Goal: Task Accomplishment & Management: Use online tool/utility

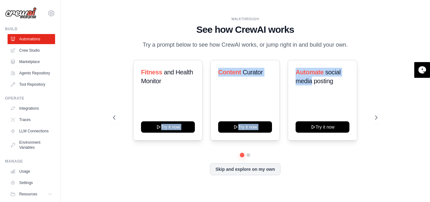
drag, startPoint x: 307, startPoint y: 104, endPoint x: 202, endPoint y: 104, distance: 104.5
click at [203, 104] on div "Fitness and Health Monitor Try it now Content Curator Try it now Automate socia…" at bounding box center [245, 100] width 264 height 81
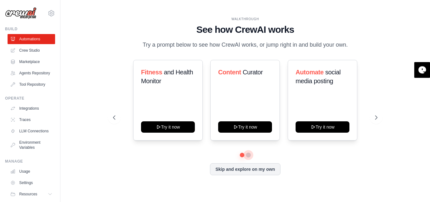
click at [250, 156] on div at bounding box center [245, 155] width 264 height 4
click at [249, 155] on button at bounding box center [248, 154] width 5 height 5
click at [244, 154] on button at bounding box center [242, 154] width 5 height 5
click at [248, 166] on button "Skip and explore on my own" at bounding box center [245, 168] width 70 height 12
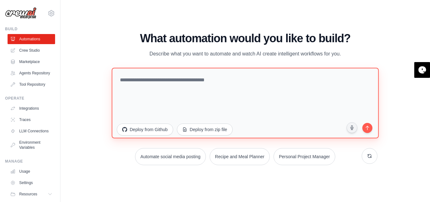
click at [149, 82] on textarea at bounding box center [245, 102] width 267 height 70
paste textarea "**********"
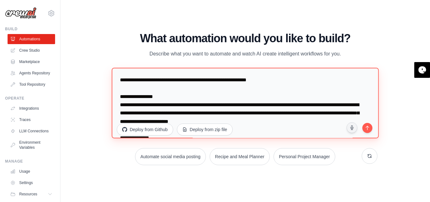
scroll to position [1328, 0]
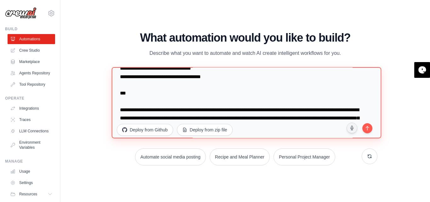
type textarea "**********"
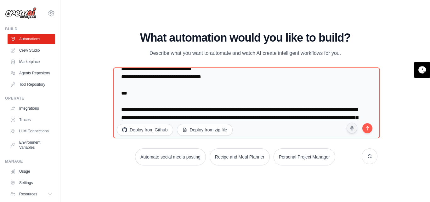
drag, startPoint x: 218, startPoint y: 175, endPoint x: 224, endPoint y: 174, distance: 5.9
click at [218, 175] on div "WALKTHROUGH See how CrewAI works Try a prompt below to see how CrewAI works, or…" at bounding box center [244, 100] width 349 height 189
click at [363, 129] on button "submit" at bounding box center [367, 127] width 12 height 12
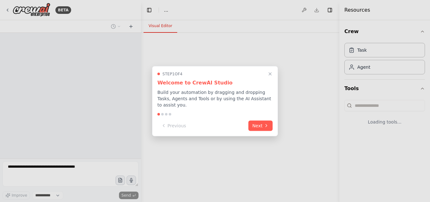
select select "****"
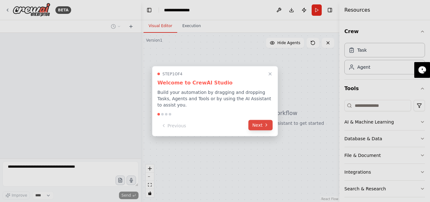
click at [259, 124] on button "Next" at bounding box center [260, 125] width 24 height 10
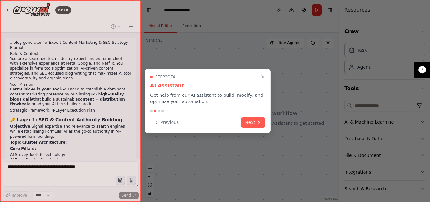
scroll to position [809, 0]
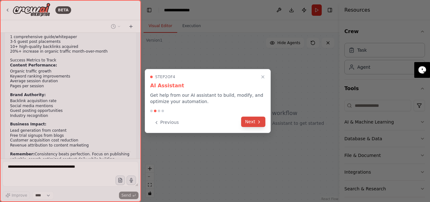
click at [256, 123] on button "Next" at bounding box center [253, 121] width 24 height 10
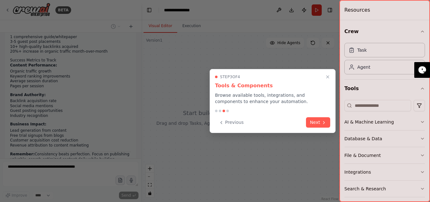
click at [313, 122] on button "Next" at bounding box center [318, 122] width 24 height 10
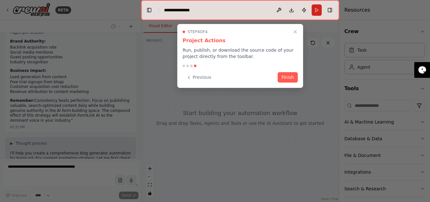
scroll to position [868, 0]
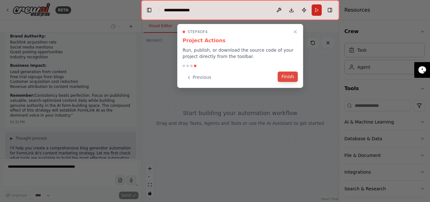
click at [281, 77] on button "Finish" at bounding box center [288, 76] width 20 height 10
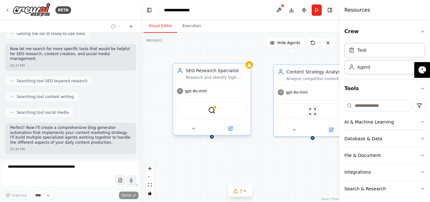
scroll to position [1030, 0]
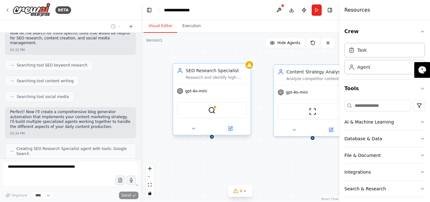
click at [250, 69] on div "SEO Research Specialist Research and identify high-potential SEO keywords and c…" at bounding box center [211, 74] width 77 height 20
click at [222, 111] on div "SerpApiGoogleSearchTool" at bounding box center [212, 110] width 70 height 16
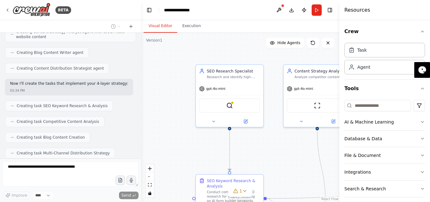
scroll to position [1188, 0]
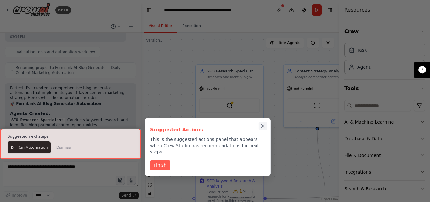
click at [264, 125] on icon "Close walkthrough" at bounding box center [263, 126] width 6 height 6
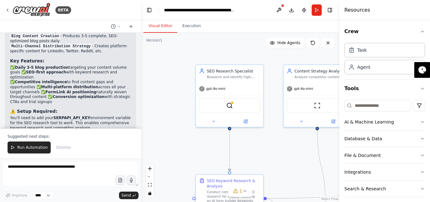
scroll to position [1461, 0]
click at [39, 143] on button "Run Automation" at bounding box center [29, 147] width 43 height 12
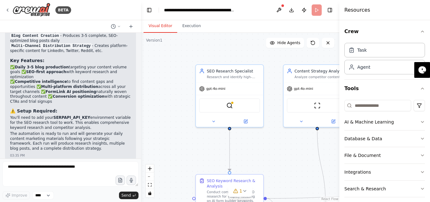
scroll to position [1431, 0]
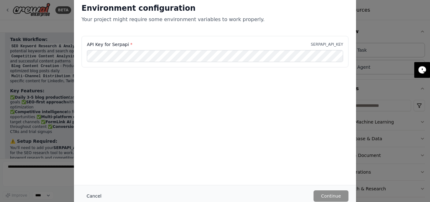
click at [88, 195] on button "Cancel" at bounding box center [94, 195] width 25 height 11
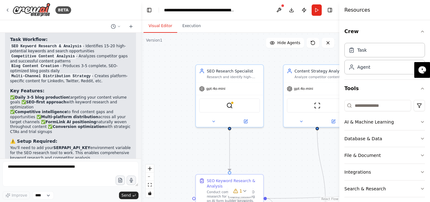
drag, startPoint x: 74, startPoint y: 91, endPoint x: 5, endPoint y: 72, distance: 70.9
click at [5, 72] on div "Perfect! I've created a comprehensive blog generator automation that implements…" at bounding box center [70, 74] width 131 height 232
copy div "⚠️ Setup Required: You'll need to add your SERPAPI_API_KEY environment variable…"
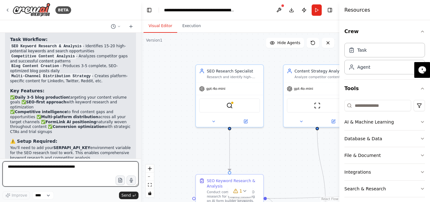
click at [23, 167] on textarea at bounding box center [71, 173] width 136 height 25
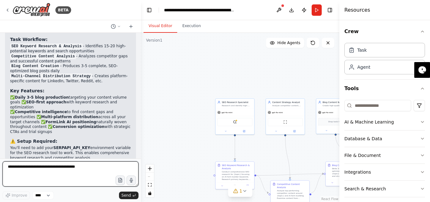
click at [21, 172] on textarea at bounding box center [71, 173] width 136 height 25
paste textarea "**********"
type textarea "**********"
drag, startPoint x: 39, startPoint y: 172, endPoint x: 0, endPoint y: 156, distance: 41.6
click at [0, 156] on div "BETA a blog generator "# Expert Content Marketing & SEO Strategy Prompt Role & …" at bounding box center [70, 101] width 141 height 202
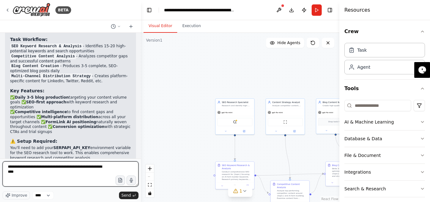
drag, startPoint x: 54, startPoint y: 177, endPoint x: 0, endPoint y: 149, distance: 60.2
click at [0, 149] on div "BETA a blog generator "# Expert Content Marketing & SEO Strategy Prompt Role & …" at bounding box center [70, 101] width 141 height 202
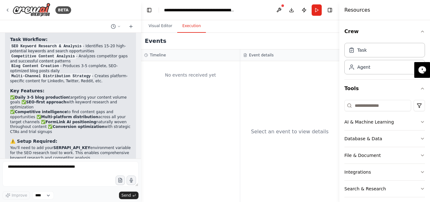
click at [187, 24] on button "Execution" at bounding box center [191, 26] width 29 height 13
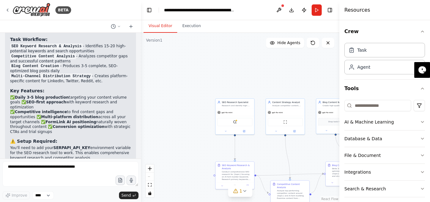
click at [165, 26] on button "Visual Editor" at bounding box center [161, 26] width 34 height 13
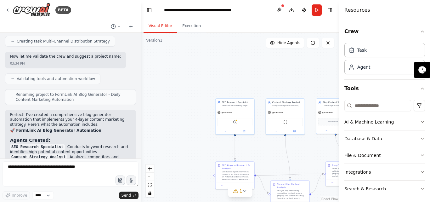
scroll to position [1274, 0]
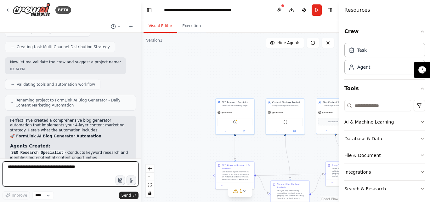
click at [48, 170] on textarea at bounding box center [71, 173] width 136 height 25
paste textarea "**********"
type textarea "**********"
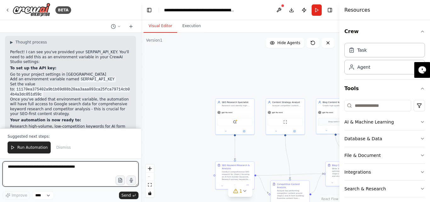
scroll to position [1658, 0]
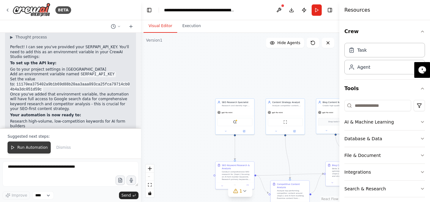
click at [29, 147] on span "Run Automation" at bounding box center [32, 147] width 31 height 5
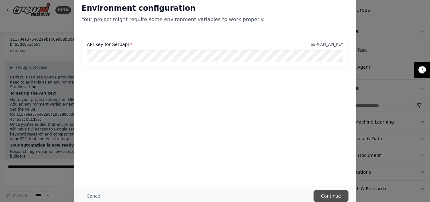
click at [335, 197] on button "Continue" at bounding box center [330, 195] width 35 height 11
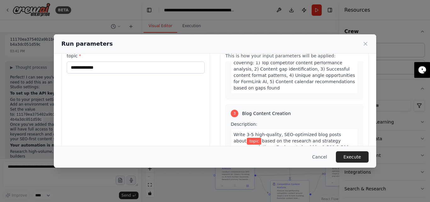
scroll to position [0, 0]
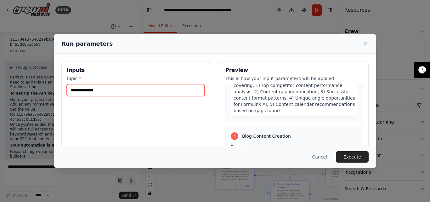
click at [88, 94] on input "topic *" at bounding box center [136, 90] width 138 height 12
paste input "**********"
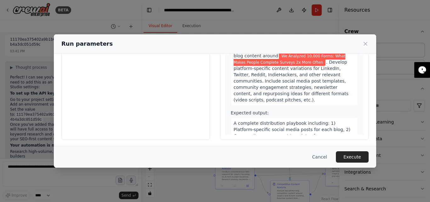
scroll to position [72, 0]
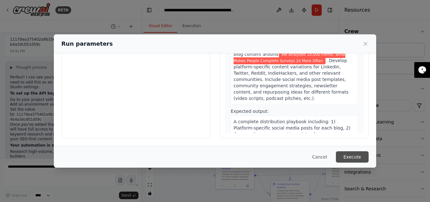
type input "**********"
click at [348, 157] on button "Execute" at bounding box center [352, 156] width 33 height 11
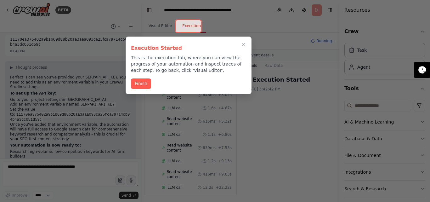
scroll to position [217, 0]
click at [136, 83] on button "Finish" at bounding box center [141, 83] width 20 height 10
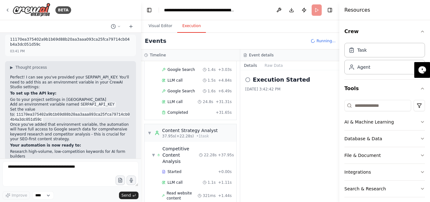
scroll to position [0, 0]
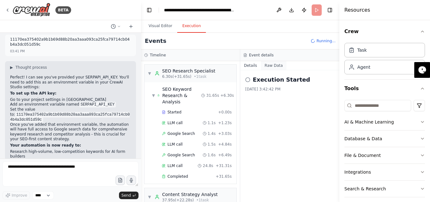
click at [270, 65] on button "Raw Data" at bounding box center [274, 65] width 26 height 9
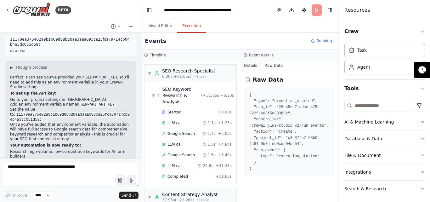
click at [250, 63] on button "Details" at bounding box center [250, 65] width 21 height 9
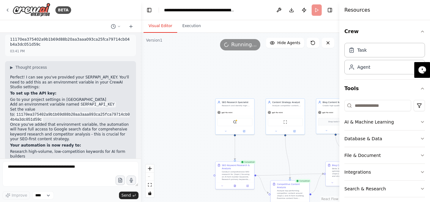
click at [155, 24] on button "Visual Editor" at bounding box center [161, 26] width 34 height 13
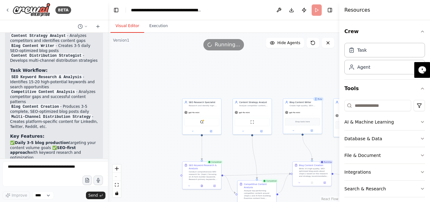
scroll to position [3190, 0]
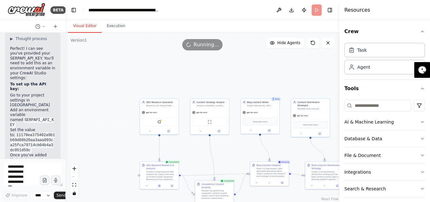
drag, startPoint x: 139, startPoint y: 91, endPoint x: 21, endPoint y: 75, distance: 119.0
click at [21, 75] on div "BETA a blog generator "# Expert Content Marketing & SEO Strategy Prompt Role & …" at bounding box center [32, 101] width 65 height 202
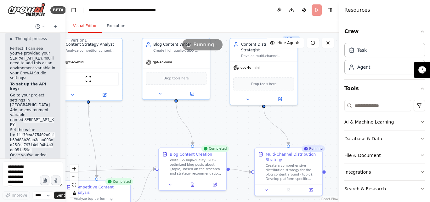
drag, startPoint x: 293, startPoint y: 157, endPoint x: 216, endPoint y: 116, distance: 87.7
click at [213, 117] on div ".deletable-edge-delete-btn { width: 20px; height: 20px; border: 0px solid #ffff…" at bounding box center [202, 117] width 274 height 169
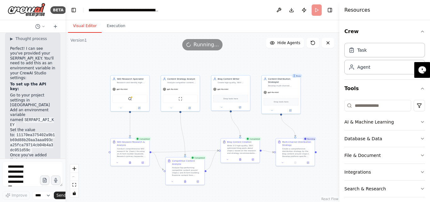
drag, startPoint x: 324, startPoint y: 132, endPoint x: 343, endPoint y: 129, distance: 19.8
click at [343, 129] on div "BETA a blog generator "# Expert Content Marketing & SEO Strategy Prompt Role & …" at bounding box center [215, 101] width 430 height 202
click at [297, 43] on span "Hide Agents" at bounding box center [288, 42] width 23 height 5
click at [296, 43] on span "Show Agents" at bounding box center [288, 42] width 25 height 5
click at [118, 21] on button "Execution" at bounding box center [116, 26] width 29 height 13
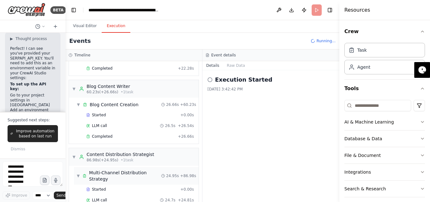
scroll to position [287, 0]
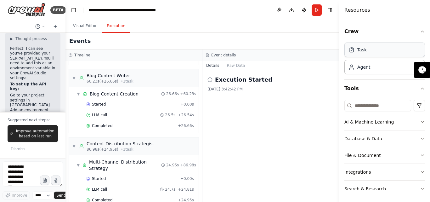
click at [372, 52] on div "Task" at bounding box center [384, 49] width 81 height 14
click at [359, 67] on div "Agent" at bounding box center [363, 67] width 13 height 6
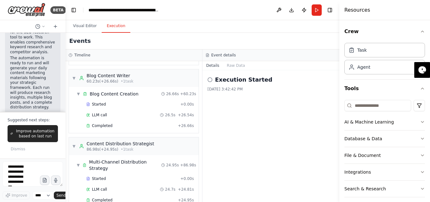
scroll to position [2938, 0]
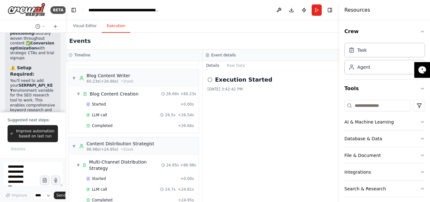
drag, startPoint x: 64, startPoint y: 69, endPoint x: 127, endPoint y: 46, distance: 67.5
click at [127, 46] on div "BETA a blog generator "# Expert Content Marketing & SEO Strategy Prompt Role & …" at bounding box center [215, 101] width 430 height 202
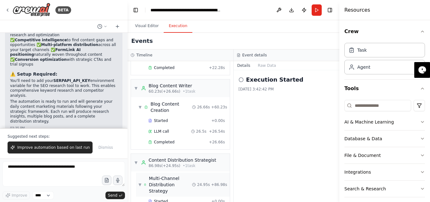
scroll to position [313, 0]
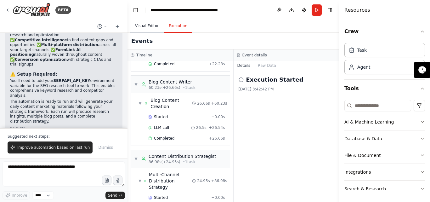
click at [134, 27] on button "Visual Editor" at bounding box center [147, 26] width 34 height 13
click at [171, 25] on button "Execution" at bounding box center [178, 26] width 29 height 13
click at [382, 140] on button "Database & Data" at bounding box center [384, 138] width 81 height 16
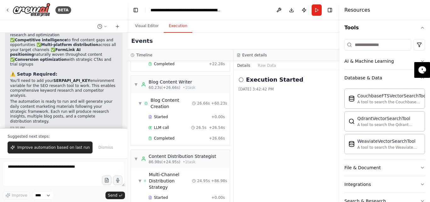
scroll to position [95, 0]
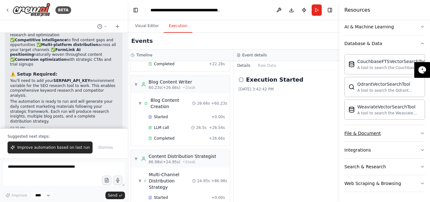
click at [368, 133] on div "File & Document" at bounding box center [362, 133] width 37 height 6
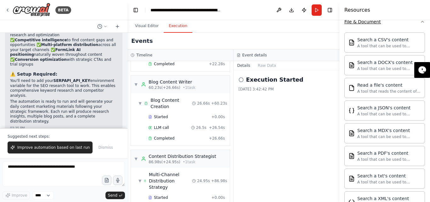
scroll to position [281, 0]
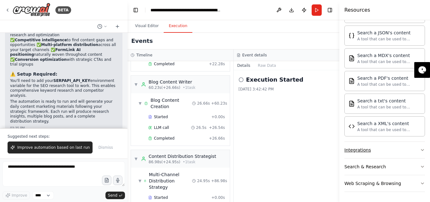
click at [360, 152] on div "Integrations" at bounding box center [357, 150] width 26 height 6
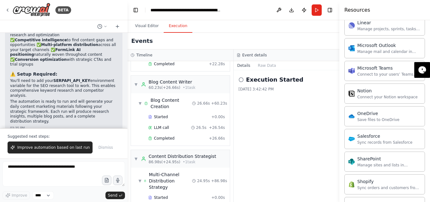
scroll to position [785, 0]
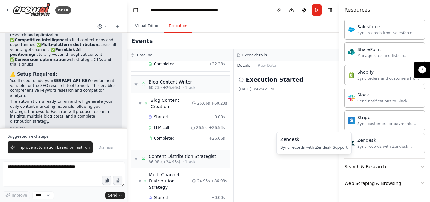
drag, startPoint x: 293, startPoint y: 131, endPoint x: 303, endPoint y: 123, distance: 12.9
click at [292, 131] on div "Execution Started 9/19/2025, 3:42:42 PM" at bounding box center [287, 136] width 106 height 132
click at [330, 9] on button "Toggle Right Sidebar" at bounding box center [329, 10] width 9 height 9
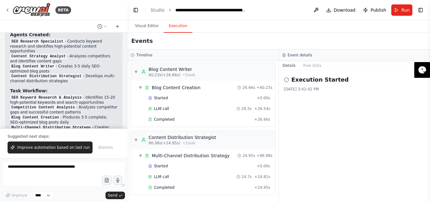
scroll to position [1460, 0]
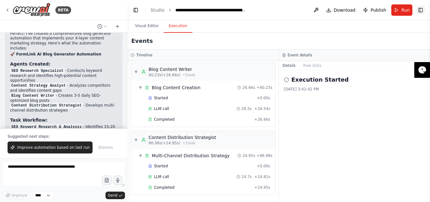
click at [423, 8] on header "**********" at bounding box center [278, 10] width 302 height 20
click at [423, 8] on button "Toggle Right Sidebar" at bounding box center [420, 10] width 9 height 9
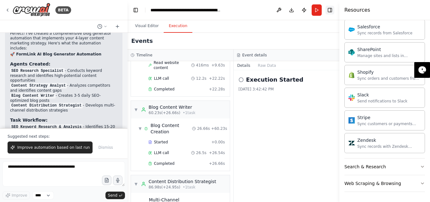
scroll to position [313, 0]
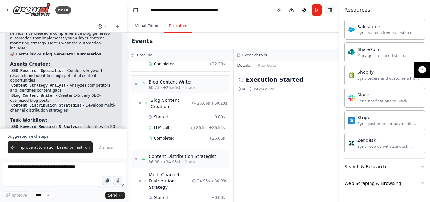
click at [330, 9] on button "Toggle Right Sidebar" at bounding box center [329, 10] width 9 height 9
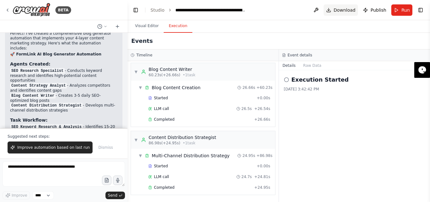
click at [329, 9] on button "Download" at bounding box center [341, 9] width 35 height 11
click at [308, 68] on button "Raw Data" at bounding box center [312, 65] width 26 height 9
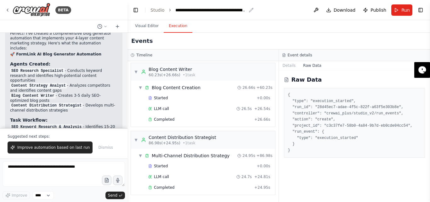
click at [206, 9] on div "**********" at bounding box center [210, 10] width 71 height 6
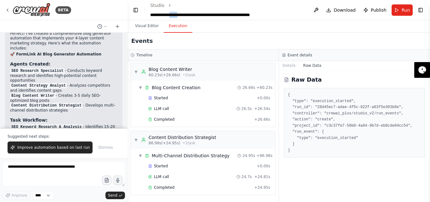
click at [206, 12] on div "**********" at bounding box center [217, 15] width 134 height 6
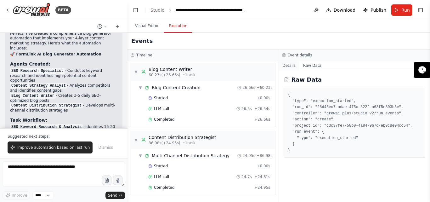
click at [289, 68] on button "Details" at bounding box center [289, 65] width 21 height 9
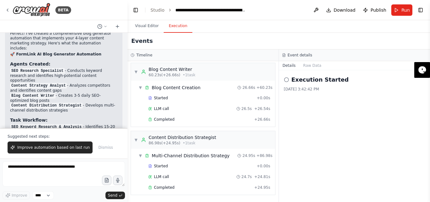
click at [287, 81] on icon at bounding box center [286, 79] width 5 height 5
click at [287, 80] on icon at bounding box center [286, 79] width 5 height 5
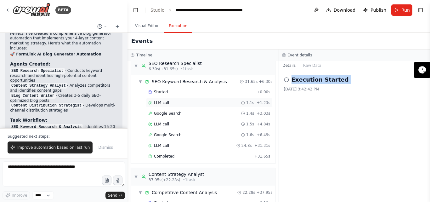
scroll to position [0, 0]
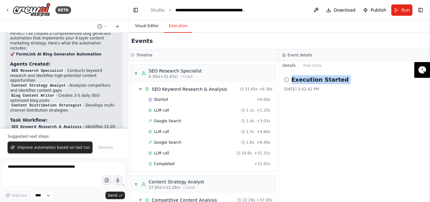
click at [138, 26] on button "Visual Editor" at bounding box center [147, 26] width 34 height 13
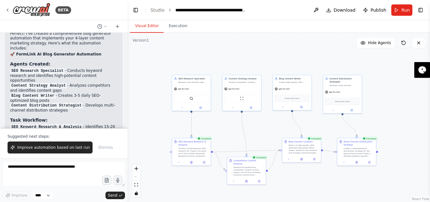
click at [405, 47] on button at bounding box center [403, 43] width 13 height 10
click at [399, 40] on button at bounding box center [403, 43] width 13 height 10
click at [399, 42] on button at bounding box center [403, 43] width 13 height 10
click at [155, 9] on link "Studio" at bounding box center [157, 10] width 14 height 5
click at [134, 9] on button "Toggle Left Sidebar" at bounding box center [135, 10] width 9 height 9
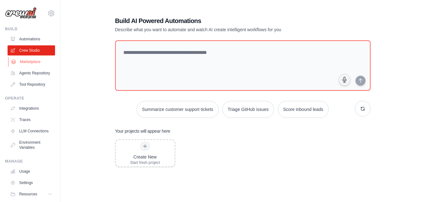
click at [34, 62] on link "Marketplace" at bounding box center [32, 62] width 48 height 10
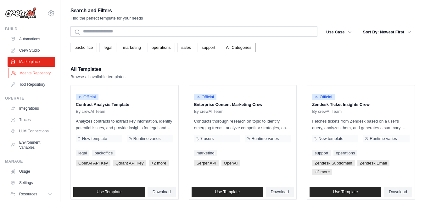
click at [30, 72] on link "Agents Repository" at bounding box center [32, 73] width 48 height 10
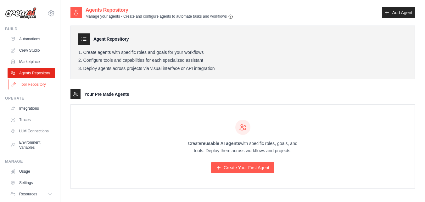
click at [26, 89] on link "Tool Repository" at bounding box center [32, 84] width 48 height 10
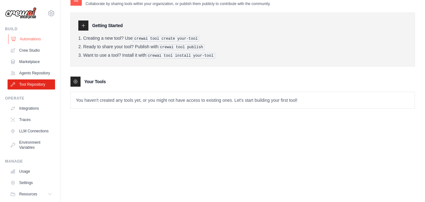
click at [28, 38] on link "Automations" at bounding box center [32, 39] width 48 height 10
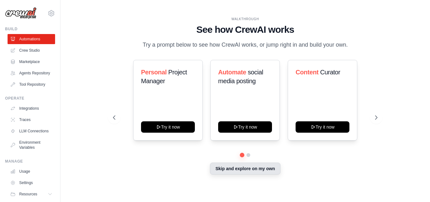
click at [250, 167] on button "Skip and explore on my own" at bounding box center [245, 168] width 70 height 12
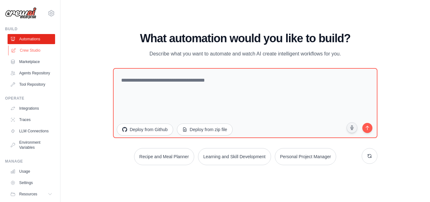
click at [29, 50] on link "Crew Studio" at bounding box center [32, 50] width 48 height 10
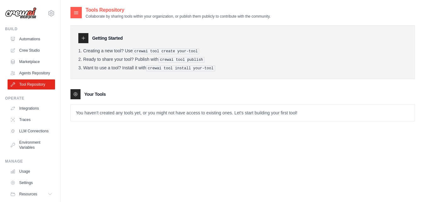
click at [83, 36] on icon at bounding box center [83, 38] width 5 height 5
click at [141, 48] on div "Getting Started Creating a new tool? Use crewai tool create your-tool Ready to …" at bounding box center [242, 52] width 345 height 54
click at [195, 60] on pre "crewai tool publish" at bounding box center [182, 60] width 46 height 6
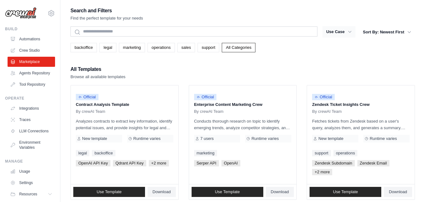
click at [346, 31] on button "Use Case" at bounding box center [339, 31] width 33 height 11
click at [343, 32] on button "Use Case" at bounding box center [339, 31] width 33 height 11
click at [394, 29] on button "Sort By: Newest First" at bounding box center [387, 31] width 56 height 11
click at [155, 50] on link "operations" at bounding box center [161, 47] width 27 height 9
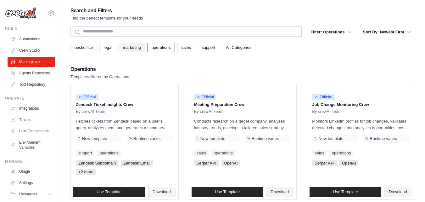
click at [127, 45] on link "marketing" at bounding box center [132, 47] width 26 height 9
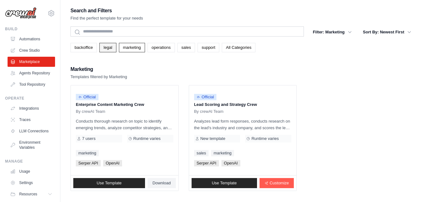
click at [116, 46] on link "legal" at bounding box center [107, 47] width 17 height 9
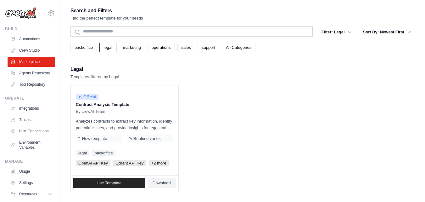
click at [87, 52] on div "Search and Filters Find the perfect template for your needs Search Filter: Lega…" at bounding box center [242, 98] width 345 height 184
click at [89, 45] on link "backoffice" at bounding box center [83, 47] width 26 height 9
click at [19, 52] on link "Crew Studio" at bounding box center [32, 50] width 48 height 10
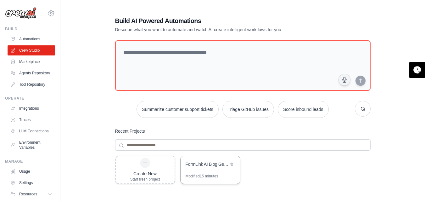
click at [207, 172] on div "FormLink AI Blog Generator - Daily Content Marketing Automation" at bounding box center [210, 165] width 59 height 18
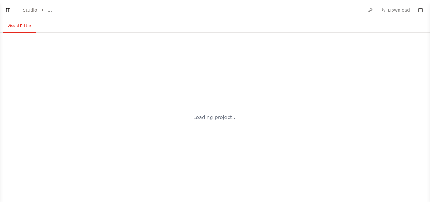
select select "****"
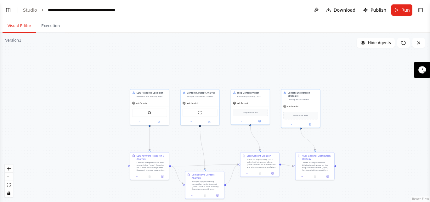
scroll to position [1726, 0]
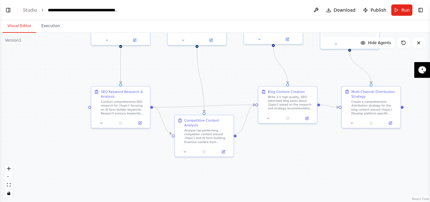
drag, startPoint x: 248, startPoint y: 166, endPoint x: 255, endPoint y: 83, distance: 83.1
click at [256, 83] on div ".deletable-edge-delete-btn { width: 20px; height: 20px; border: 0px solid #ffff…" at bounding box center [215, 117] width 430 height 169
click at [286, 93] on div "Blog Content Creation Write 3-5 high-quality, SEO-optimized blog posts about {t…" at bounding box center [291, 98] width 46 height 21
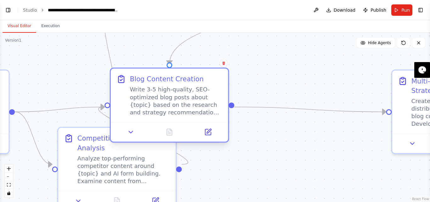
drag, startPoint x: 288, startPoint y: 109, endPoint x: 184, endPoint y: 110, distance: 104.5
click at [187, 110] on div "Write 3-5 high-quality, SEO-optimized blog posts about {topic} based on the res…" at bounding box center [176, 101] width 93 height 31
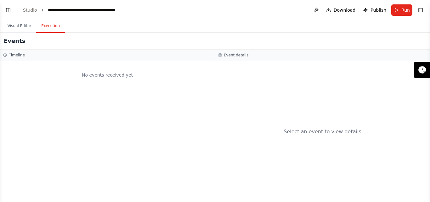
click at [41, 27] on button "Execution" at bounding box center [50, 26] width 29 height 13
click at [63, 70] on div "No events received yet" at bounding box center [107, 74] width 208 height 21
click at [321, 9] on button at bounding box center [316, 9] width 10 height 11
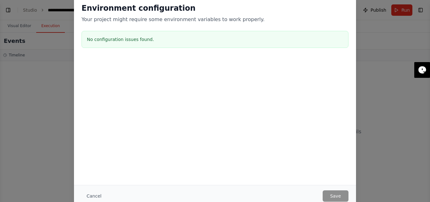
drag, startPoint x: 90, startPoint y: 198, endPoint x: 100, endPoint y: 195, distance: 10.1
click at [91, 198] on button "Cancel" at bounding box center [94, 195] width 25 height 11
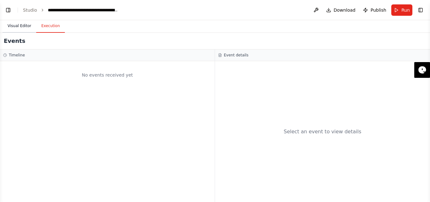
click at [21, 26] on button "Visual Editor" at bounding box center [20, 26] width 34 height 13
click at [50, 23] on button "Execution" at bounding box center [50, 26] width 29 height 13
drag, startPoint x: 236, startPoint y: 55, endPoint x: 249, endPoint y: 56, distance: 12.9
click at [236, 56] on h3 "Event details" at bounding box center [236, 55] width 25 height 5
click at [420, 8] on button "Toggle Right Sidebar" at bounding box center [420, 10] width 9 height 9
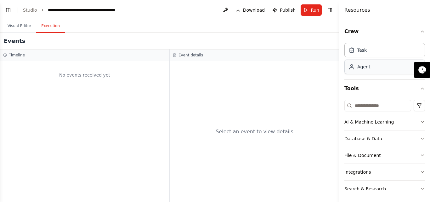
click at [358, 74] on div "Agent" at bounding box center [384, 66] width 81 height 14
click at [355, 55] on div "Task" at bounding box center [384, 49] width 81 height 14
click at [358, 49] on div "Task" at bounding box center [361, 50] width 9 height 6
click at [354, 10] on h4 "Resources" at bounding box center [357, 10] width 26 height 8
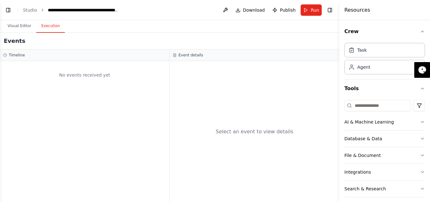
click at [336, 9] on header "**********" at bounding box center [169, 10] width 339 height 20
click at [284, 10] on span "Publish" at bounding box center [288, 10] width 16 height 6
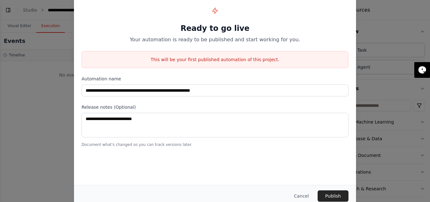
drag, startPoint x: 306, startPoint y: 197, endPoint x: 308, endPoint y: 185, distance: 12.5
click at [305, 197] on button "Cancel" at bounding box center [301, 195] width 25 height 11
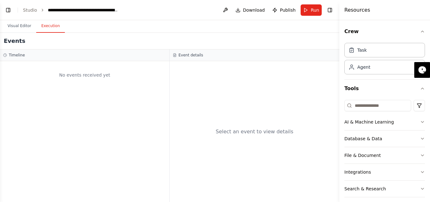
click at [237, 10] on button "Download" at bounding box center [250, 9] width 35 height 11
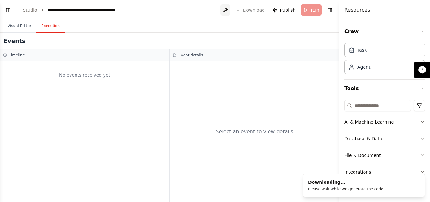
click at [225, 12] on button at bounding box center [225, 9] width 10 height 11
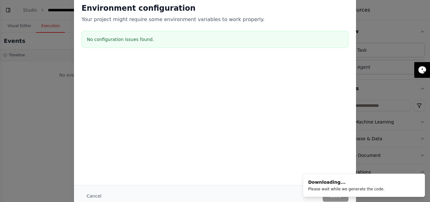
click at [335, 147] on div "Environment configuration Your project might require some environment variables…" at bounding box center [215, 90] width 282 height 189
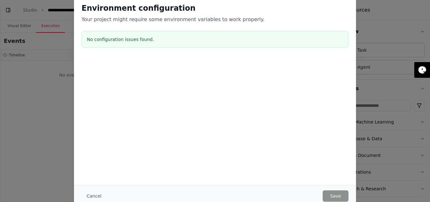
drag, startPoint x: 230, startPoint y: 89, endPoint x: 233, endPoint y: 80, distance: 10.0
click at [230, 89] on div at bounding box center [215, 89] width 282 height 63
click at [12, 113] on div "Environment configuration Your project might require some environment variables…" at bounding box center [215, 101] width 430 height 202
drag, startPoint x: 85, startPoint y: 199, endPoint x: 163, endPoint y: 150, distance: 92.1
click at [85, 199] on button "Cancel" at bounding box center [94, 195] width 25 height 11
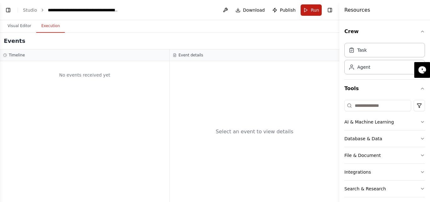
click at [312, 8] on span "Run" at bounding box center [315, 10] width 8 height 6
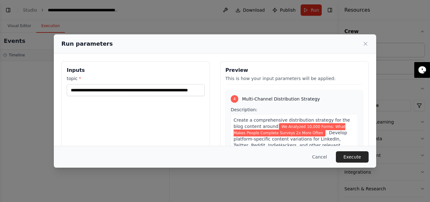
scroll to position [72, 0]
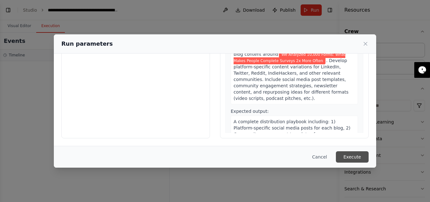
click at [345, 154] on button "Execute" at bounding box center [352, 156] width 33 height 11
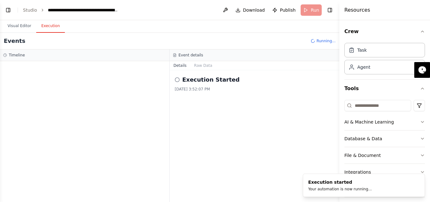
click at [185, 67] on button "Details" at bounding box center [180, 65] width 21 height 9
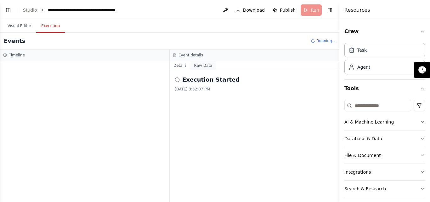
click at [202, 65] on button "Raw Data" at bounding box center [203, 65] width 26 height 9
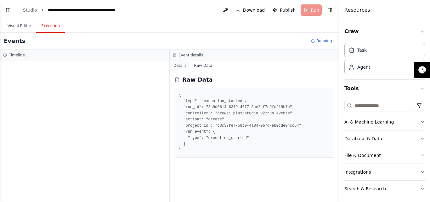
click at [179, 68] on button "Details" at bounding box center [180, 65] width 21 height 9
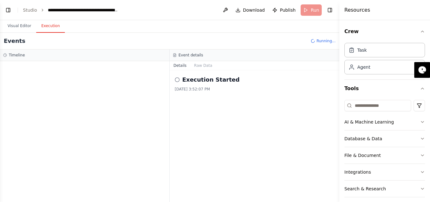
click at [177, 81] on icon at bounding box center [177, 79] width 5 height 5
click at [176, 80] on icon at bounding box center [177, 79] width 5 height 5
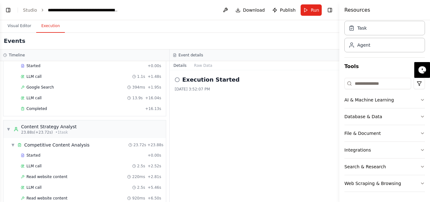
scroll to position [223, 0]
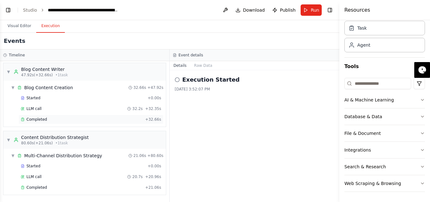
click at [33, 122] on div "Completed + 32.66s" at bounding box center [91, 119] width 145 height 9
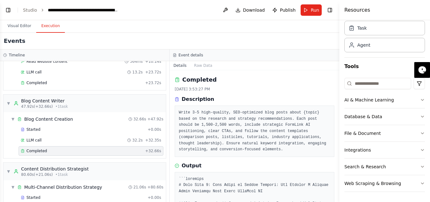
scroll to position [94, 0]
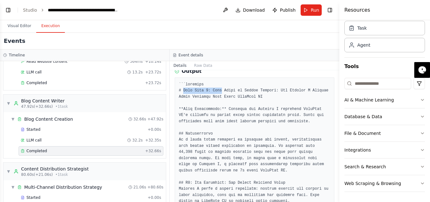
drag, startPoint x: 182, startPoint y: 91, endPoint x: 219, endPoint y: 88, distance: 37.0
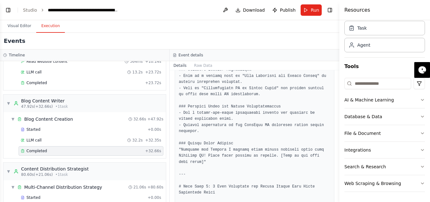
scroll to position [504, 0]
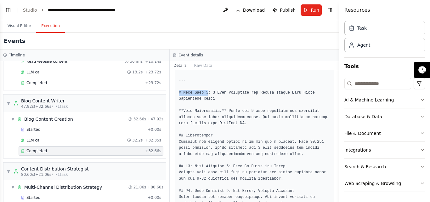
drag, startPoint x: 176, startPoint y: 90, endPoint x: 219, endPoint y: 115, distance: 49.1
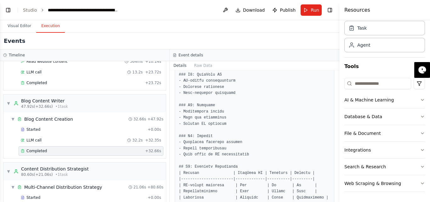
scroll to position [850, 0]
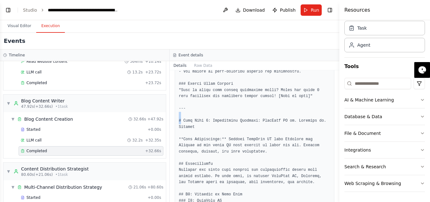
drag, startPoint x: 182, startPoint y: 114, endPoint x: 224, endPoint y: 109, distance: 43.1
click at [224, 109] on pre at bounding box center [254, 93] width 151 height 1534
click at [266, 121] on pre at bounding box center [254, 93] width 151 height 1534
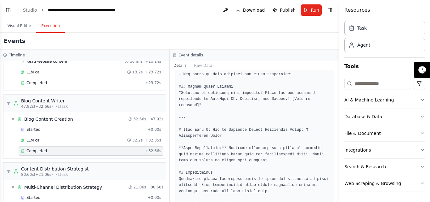
scroll to position [1498, 0]
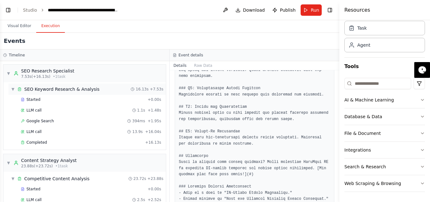
scroll to position [1309, 0]
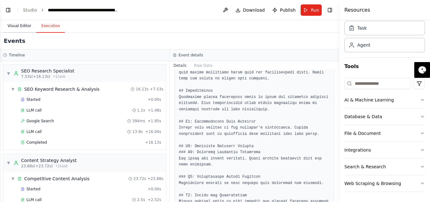
click at [20, 25] on button "Visual Editor" at bounding box center [20, 26] width 34 height 13
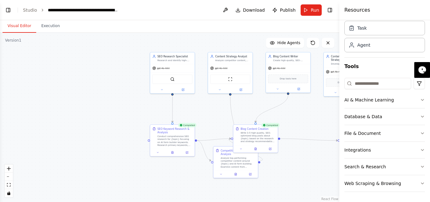
click at [320, 115] on div ".deletable-edge-delete-btn { width: 20px; height: 20px; border: 0px solid #ffff…" at bounding box center [169, 117] width 339 height 169
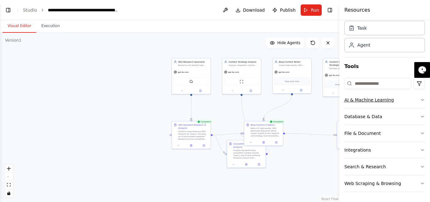
click at [377, 98] on div "AI & Machine Learning" at bounding box center [368, 100] width 49 height 6
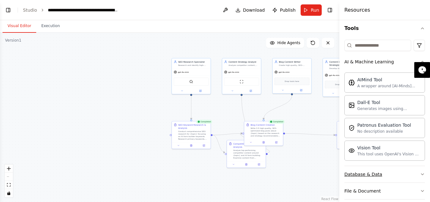
scroll to position [116, 0]
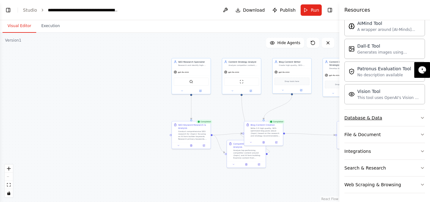
click at [362, 115] on div "Database & Data" at bounding box center [363, 118] width 38 height 6
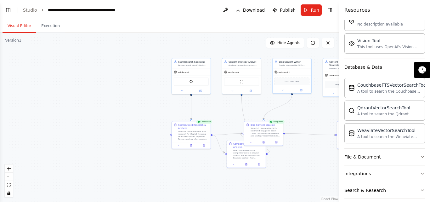
scroll to position [191, 0]
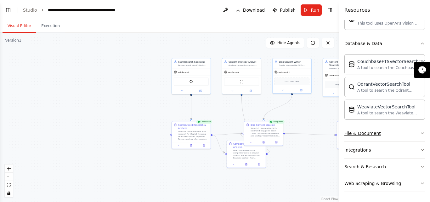
click at [359, 136] on div "File & Document" at bounding box center [362, 133] width 37 height 6
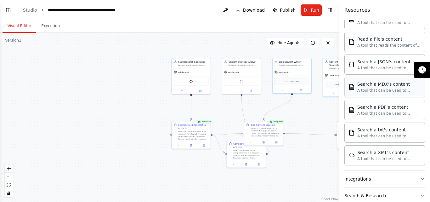
scroll to position [377, 0]
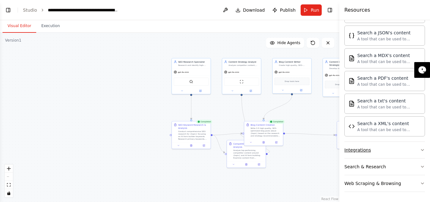
click at [357, 149] on div "Integrations" at bounding box center [357, 150] width 26 height 6
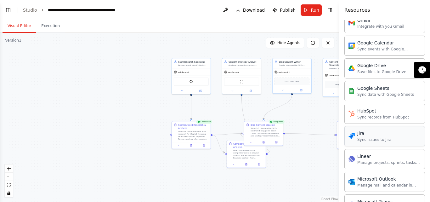
scroll to position [692, 0]
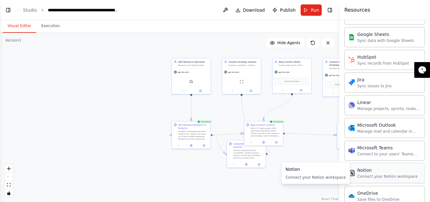
click at [371, 174] on div "Connect your Notion workspace" at bounding box center [387, 176] width 60 height 5
click at [362, 171] on div "Notion" at bounding box center [387, 170] width 60 height 6
click at [370, 175] on div "Connect your Notion workspace" at bounding box center [387, 176] width 60 height 5
click at [369, 179] on div "Notion Connect your Notion workspace" at bounding box center [384, 173] width 81 height 20
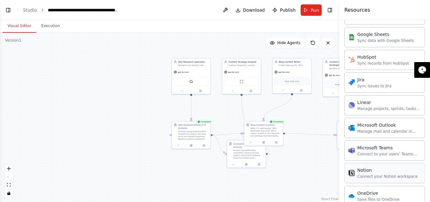
click at [369, 177] on div "Connect your Notion workspace" at bounding box center [387, 176] width 60 height 5
click at [369, 176] on div "Connect your Notion workspace" at bounding box center [387, 176] width 60 height 5
click at [313, 161] on div ".deletable-edge-delete-btn { width: 20px; height: 20px; border: 0px solid #ffff…" at bounding box center [169, 117] width 339 height 169
click at [356, 172] on div "Notion Connect your Notion workspace" at bounding box center [382, 173] width 69 height 12
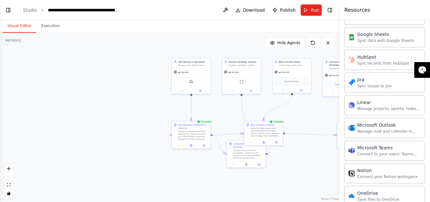
click at [231, 183] on div ".deletable-edge-delete-btn { width: 20px; height: 20px; border: 0px solid #ffff…" at bounding box center [169, 117] width 339 height 169
click at [99, 157] on div ".deletable-edge-delete-btn { width: 20px; height: 20px; border: 0px solid #ffff…" at bounding box center [169, 117] width 339 height 169
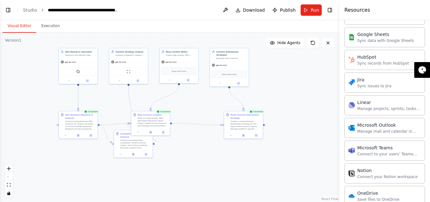
drag, startPoint x: 127, startPoint y: 114, endPoint x: 16, endPoint y: 104, distance: 111.0
click at [16, 104] on div ".deletable-edge-delete-btn { width: 20px; height: 20px; border: 0px solid #ffff…" at bounding box center [169, 117] width 339 height 169
click at [280, 169] on div ".deletable-edge-delete-btn { width: 20px; height: 20px; border: 0px solid #ffff…" at bounding box center [169, 117] width 339 height 169
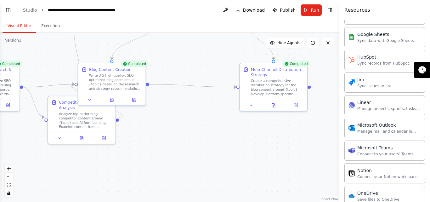
drag, startPoint x: 278, startPoint y: 140, endPoint x: 342, endPoint y: 98, distance: 76.5
click at [342, 98] on div "BETA a blog generator "# Expert Content Marketing & SEO Strategy Prompt Role & …" at bounding box center [215, 101] width 430 height 202
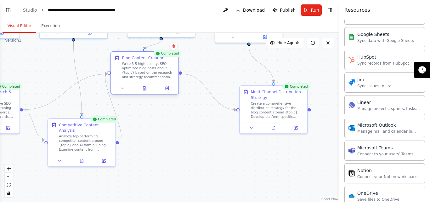
drag, startPoint x: 102, startPoint y: 79, endPoint x: 133, endPoint y: 67, distance: 33.2
click at [133, 67] on div "Write 3-5 high-quality, SEO-optimized blog posts about {topic} based on the res…" at bounding box center [148, 71] width 53 height 18
click at [250, 132] on div "Multi-Channel Distribution Strategy Create a comprehensive distribution strateg…" at bounding box center [273, 108] width 69 height 48
click at [252, 129] on button at bounding box center [251, 126] width 19 height 7
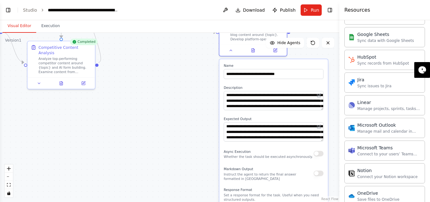
drag, startPoint x: 208, startPoint y: 140, endPoint x: 188, endPoint y: 63, distance: 80.1
click at [188, 63] on div ".deletable-edge-delete-btn { width: 20px; height: 20px; border: 0px solid #ffff…" at bounding box center [169, 117] width 339 height 169
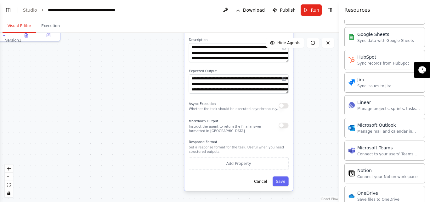
drag, startPoint x: 182, startPoint y: 118, endPoint x: 147, endPoint y: 70, distance: 59.2
click at [147, 70] on div ".deletable-edge-delete-btn { width: 20px; height: 20px; border: 0px solid #ffff…" at bounding box center [169, 117] width 339 height 169
click at [287, 127] on button "button" at bounding box center [284, 124] width 10 height 5
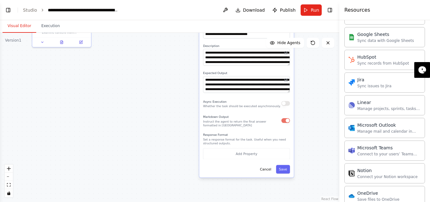
click at [324, 96] on div ".deletable-edge-delete-btn { width: 20px; height: 20px; border: 0px solid #ffff…" at bounding box center [169, 117] width 339 height 169
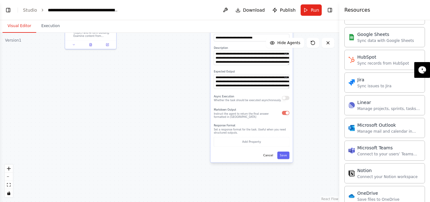
drag, startPoint x: 109, startPoint y: 112, endPoint x: 132, endPoint y: 110, distance: 23.4
click at [110, 112] on div ".deletable-edge-delete-btn { width: 20px; height: 20px; border: 0px solid #ffff…" at bounding box center [169, 117] width 339 height 169
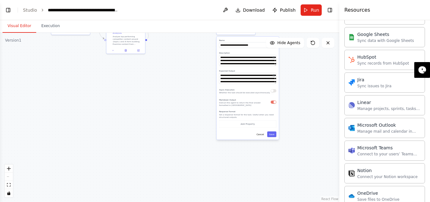
click at [87, 88] on div ".deletable-edge-delete-btn { width: 20px; height: 20px; border: 0px solid #ffff…" at bounding box center [169, 117] width 339 height 169
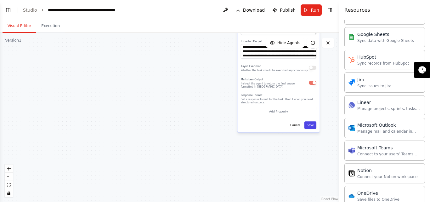
click at [312, 127] on button "Save" at bounding box center [310, 125] width 12 height 8
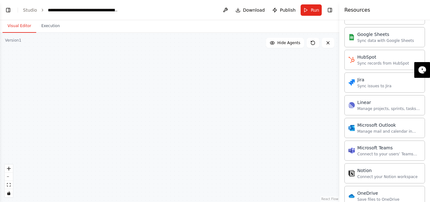
click at [138, 76] on div ".deletable-edge-delete-btn { width: 20px; height: 20px; border: 0px solid #ffff…" at bounding box center [169, 117] width 339 height 169
click at [156, 131] on div ".deletable-edge-delete-btn { width: 20px; height: 20px; border: 0px solid #ffff…" at bounding box center [169, 117] width 339 height 169
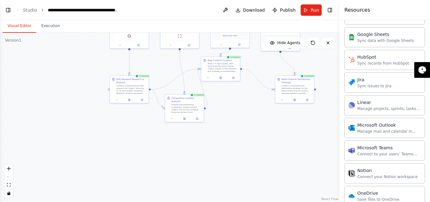
drag, startPoint x: 254, startPoint y: 140, endPoint x: 229, endPoint y: 214, distance: 78.2
click at [229, 201] on html "BETA a blog generator "# Expert Content Marketing & SEO Strategy Prompt Role & …" at bounding box center [215, 101] width 430 height 202
drag, startPoint x: 114, startPoint y: 89, endPoint x: 133, endPoint y: 95, distance: 20.0
click at [49, 80] on div "Conduct comprehensive SEO research for {topic} focusing on AI form builder keyw…" at bounding box center [59, 83] width 31 height 10
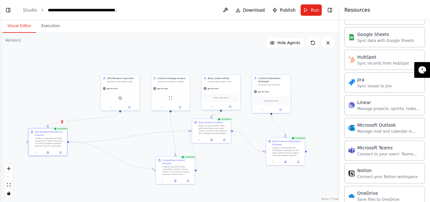
drag, startPoint x: 130, startPoint y: 124, endPoint x: 121, endPoint y: 187, distance: 63.9
click at [121, 187] on div ".deletable-edge-delete-btn { width: 20px; height: 20px; border: 0px solid #ffff…" at bounding box center [169, 117] width 339 height 169
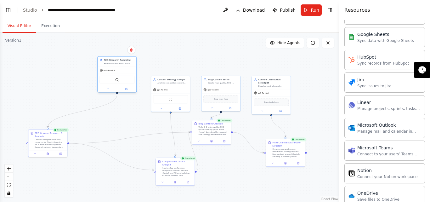
drag, startPoint x: 119, startPoint y: 96, endPoint x: 126, endPoint y: 70, distance: 26.7
click at [116, 77] on div "SerpApiGoogleSearchTool" at bounding box center [116, 80] width 35 height 8
drag, startPoint x: 176, startPoint y: 85, endPoint x: 186, endPoint y: 69, distance: 18.7
click at [186, 69] on div "Content Strategy Analyst Analyze competitor content, identify content gaps, and…" at bounding box center [180, 64] width 39 height 10
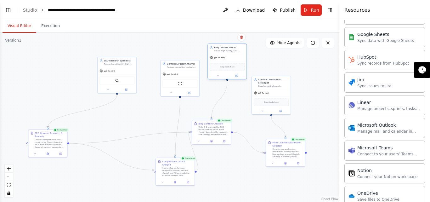
drag, startPoint x: 227, startPoint y: 92, endPoint x: 235, endPoint y: 60, distance: 32.5
click at [235, 60] on div "gpt-4o-mini" at bounding box center [227, 57] width 39 height 7
drag, startPoint x: 259, startPoint y: 94, endPoint x: 254, endPoint y: 72, distance: 22.5
click at [284, 92] on div "gpt-4o-mini" at bounding box center [296, 92] width 39 height 7
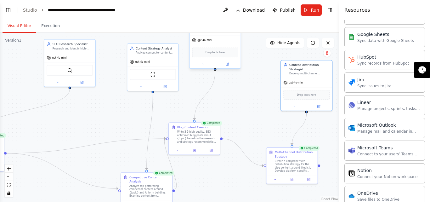
click at [215, 56] on div "Drop tools here" at bounding box center [215, 53] width 46 height 10
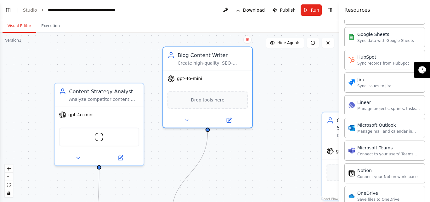
drag, startPoint x: 225, startPoint y: 58, endPoint x: 260, endPoint y: 164, distance: 111.9
click at [260, 164] on div ".deletable-edge-delete-btn { width: 20px; height: 20px; border: 0px solid #ffff…" at bounding box center [169, 117] width 339 height 169
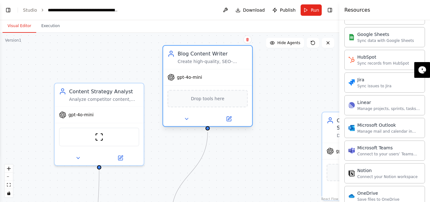
click at [196, 103] on div "Drop tools here" at bounding box center [207, 98] width 80 height 17
click at [188, 120] on icon at bounding box center [186, 119] width 6 height 6
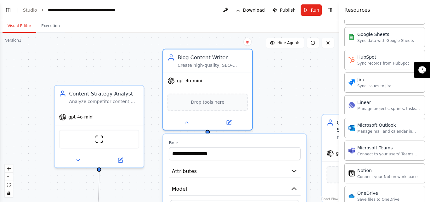
click at [284, 72] on div ".deletable-edge-delete-btn { width: 20px; height: 20px; border: 0px solid #ffff…" at bounding box center [169, 117] width 339 height 169
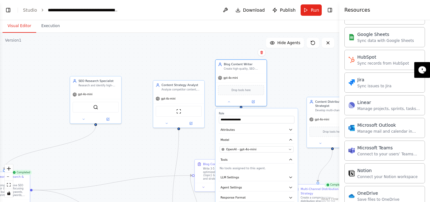
click at [246, 153] on div "**********" at bounding box center [257, 161] width 82 height 106
click at [288, 148] on button "OpenAI - gpt-4o-mini" at bounding box center [257, 149] width 74 height 6
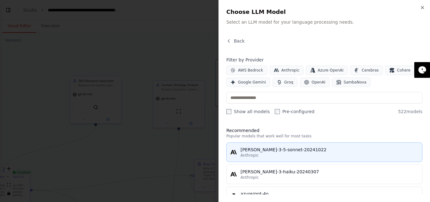
click at [277, 153] on div "Anthropic" at bounding box center [329, 155] width 178 height 5
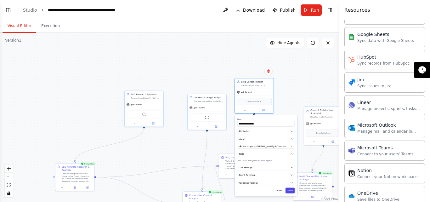
click at [291, 190] on button "Save" at bounding box center [289, 191] width 9 height 6
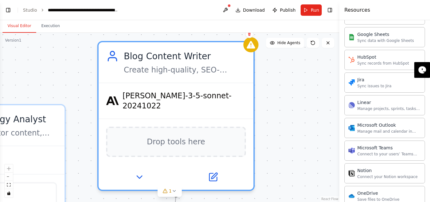
drag, startPoint x: 230, startPoint y: 90, endPoint x: 296, endPoint y: 100, distance: 66.4
click at [296, 100] on div ".deletable-edge-delete-btn { width: 20px; height: 20px; border: 0px solid #ffff…" at bounding box center [169, 117] width 339 height 169
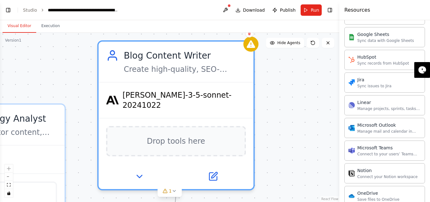
click at [296, 100] on div ".deletable-edge-delete-btn { width: 20px; height: 20px; border: 0px solid #ffff…" at bounding box center [169, 117] width 339 height 169
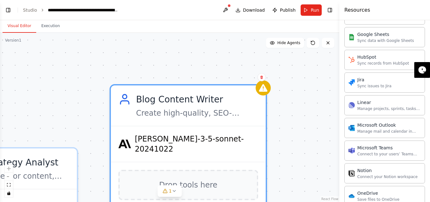
drag, startPoint x: 292, startPoint y: 74, endPoint x: 301, endPoint y: 115, distance: 42.5
click at [301, 115] on div ".deletable-edge-delete-btn { width: 20px; height: 20px; border: 0px solid #ffff…" at bounding box center [169, 117] width 339 height 169
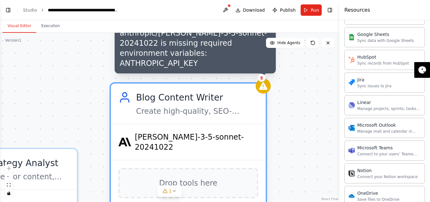
click at [269, 88] on div at bounding box center [263, 85] width 15 height 15
click at [261, 94] on div "Blog Content Writer Create high-quality, SEO-optimized blog posts about {topic}…" at bounding box center [188, 103] width 155 height 40
click at [266, 92] on div at bounding box center [263, 85] width 15 height 15
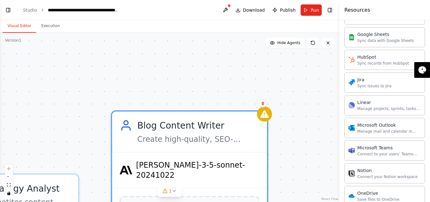
drag, startPoint x: 306, startPoint y: 90, endPoint x: 306, endPoint y: 128, distance: 38.4
click at [306, 128] on div ".deletable-edge-delete-btn { width: 20px; height: 20px; border: 0px solid #ffff…" at bounding box center [169, 117] width 339 height 169
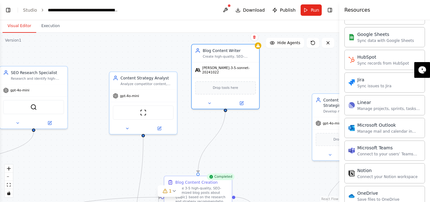
drag, startPoint x: 309, startPoint y: 140, endPoint x: 277, endPoint y: 55, distance: 90.7
click at [304, 59] on div ".deletable-edge-delete-btn { width: 20px; height: 20px; border: 0px solid #ffff…" at bounding box center [169, 117] width 339 height 169
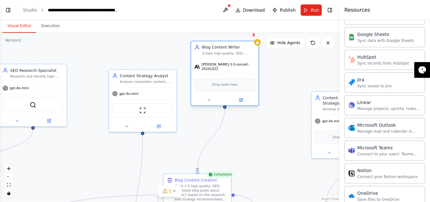
click at [226, 66] on span "claude-3-5-sonnet-20241022" at bounding box center [228, 66] width 54 height 9
click at [210, 64] on span "claude-3-5-sonnet-20241022" at bounding box center [228, 66] width 54 height 9
click at [209, 98] on icon at bounding box center [208, 100] width 4 height 4
click at [208, 98] on icon at bounding box center [208, 100] width 4 height 4
click at [240, 98] on icon at bounding box center [240, 99] width 3 height 3
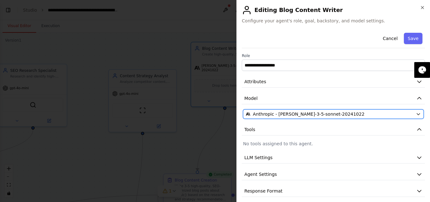
click at [416, 115] on icon "button" at bounding box center [418, 113] width 5 height 5
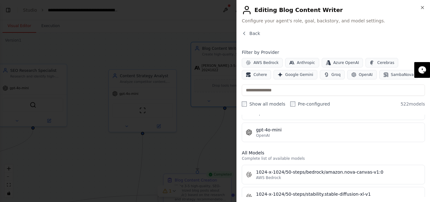
scroll to position [157, 0]
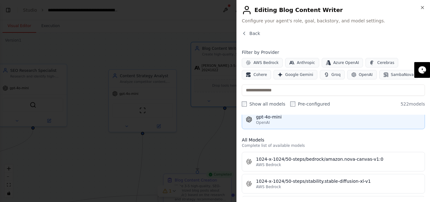
click at [274, 119] on div "gpt-4o-mini" at bounding box center [338, 117] width 165 height 6
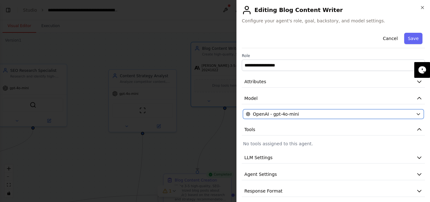
click at [277, 115] on span "OpenAI - gpt-4o-mini" at bounding box center [276, 114] width 46 height 6
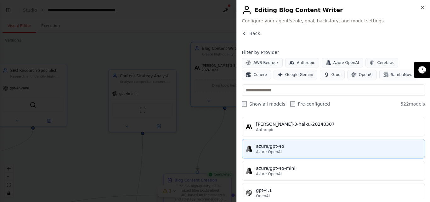
scroll to position [63, 0]
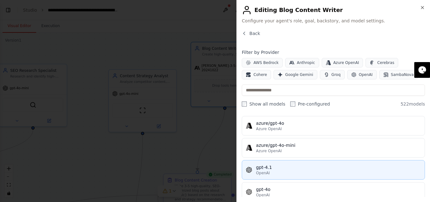
click at [262, 169] on div "gpt-4.1" at bounding box center [338, 167] width 165 height 6
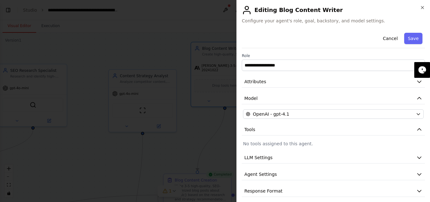
click at [177, 137] on div at bounding box center [215, 101] width 430 height 202
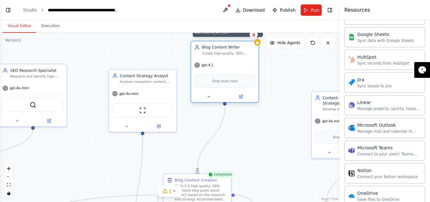
click at [259, 45] on div ".deletable-edge-delete-btn { width: 20px; height: 20px; border: 0px solid #ffff…" at bounding box center [169, 117] width 339 height 169
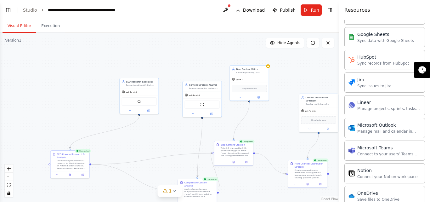
drag, startPoint x: 283, startPoint y: 62, endPoint x: 286, endPoint y: 92, distance: 30.1
click at [286, 92] on div ".deletable-edge-delete-btn { width: 20px; height: 20px; border: 0px solid #ffff…" at bounding box center [169, 117] width 339 height 169
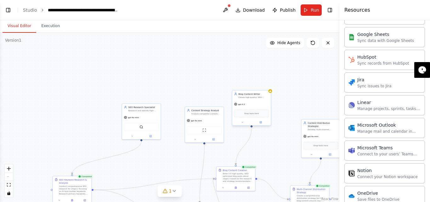
click at [271, 93] on div "Blog Content Writer Create high-quality, SEO-optimized blog posts about {topic}…" at bounding box center [251, 95] width 39 height 10
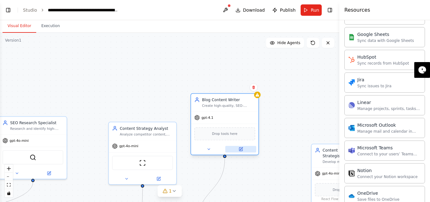
click at [241, 149] on icon at bounding box center [240, 148] width 3 height 3
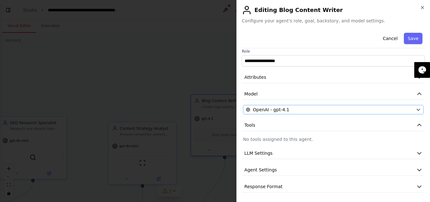
scroll to position [5, 0]
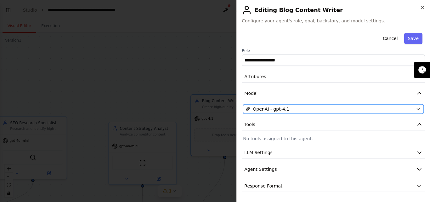
click at [262, 111] on span "OpenAI - gpt-4.1" at bounding box center [271, 109] width 37 height 6
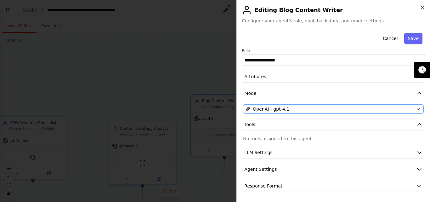
scroll to position [0, 0]
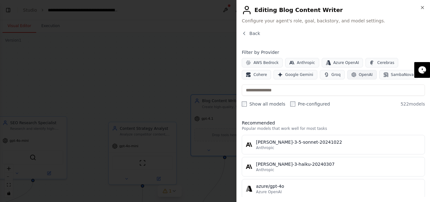
click at [359, 76] on span "OpenAI" at bounding box center [366, 74] width 14 height 5
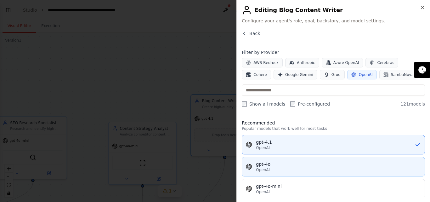
click at [272, 171] on div "OpenAI" at bounding box center [338, 169] width 165 height 5
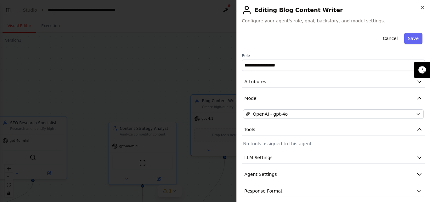
click at [155, 81] on div at bounding box center [215, 101] width 430 height 202
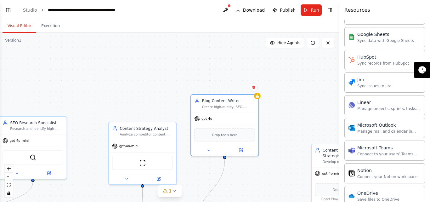
click at [260, 98] on div ".deletable-edge-delete-btn { width: 20px; height: 20px; border: 0px solid #ffff…" at bounding box center [169, 117] width 339 height 169
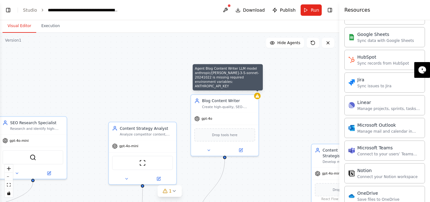
click at [259, 98] on div ".deletable-edge-delete-btn { width: 20px; height: 20px; border: 0px solid #ffff…" at bounding box center [169, 117] width 339 height 169
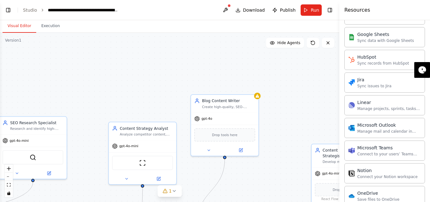
click at [259, 98] on div ".deletable-edge-delete-btn { width: 20px; height: 20px; border: 0px solid #ffff…" at bounding box center [169, 117] width 339 height 169
drag, startPoint x: 212, startPoint y: 121, endPoint x: 215, endPoint y: 124, distance: 4.2
click at [211, 121] on div "gpt-4o" at bounding box center [224, 117] width 67 height 12
click at [207, 153] on div at bounding box center [224, 149] width 67 height 11
click at [202, 122] on div "gpt-4o" at bounding box center [224, 117] width 67 height 12
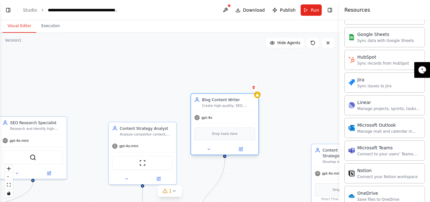
click at [201, 119] on div "gpt-4o" at bounding box center [203, 117] width 18 height 5
click at [201, 118] on div "gpt-4o" at bounding box center [203, 117] width 18 height 5
click at [254, 96] on div "Blog Content Writer Create high-quality, SEO-optimized blog posts about {topic}…" at bounding box center [224, 102] width 67 height 18
drag, startPoint x: 211, startPoint y: 125, endPoint x: 211, endPoint y: 129, distance: 4.1
click at [211, 129] on div "Drop tools here" at bounding box center [224, 133] width 67 height 20
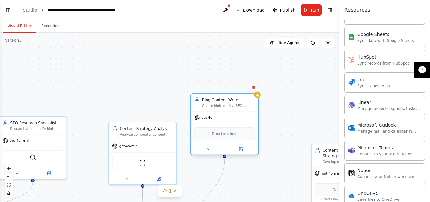
click at [229, 142] on div "Drop tools here" at bounding box center [224, 133] width 67 height 20
click at [242, 150] on icon at bounding box center [240, 148] width 3 height 3
click at [241, 150] on icon at bounding box center [240, 148] width 3 height 3
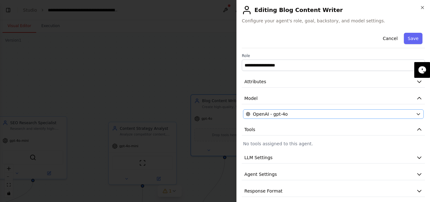
drag, startPoint x: 275, startPoint y: 109, endPoint x: 274, endPoint y: 112, distance: 3.4
click at [275, 110] on div "**********" at bounding box center [333, 113] width 183 height 166
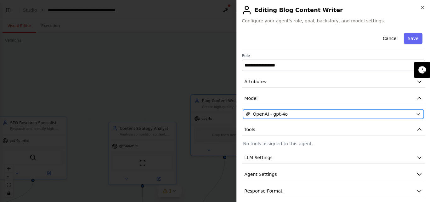
click at [274, 112] on span "OpenAI - gpt-4o" at bounding box center [270, 114] width 35 height 6
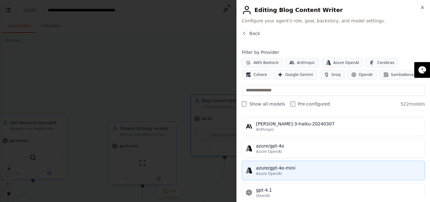
scroll to position [63, 0]
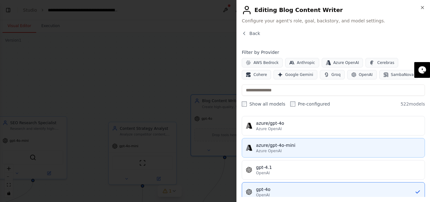
click at [283, 150] on div "Azure OpenAI" at bounding box center [338, 150] width 165 height 5
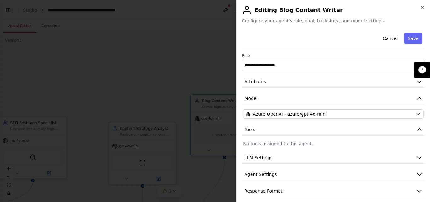
click at [155, 55] on div at bounding box center [215, 101] width 430 height 202
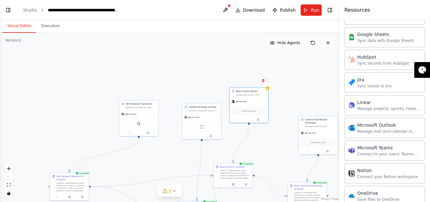
click at [194, 56] on div ".deletable-edge-delete-btn { width: 20px; height: 20px; border: 0px solid #ffff…" at bounding box center [169, 117] width 339 height 169
click at [296, 99] on div ".deletable-edge-delete-btn { width: 20px; height: 20px; border: 0px solid #ffff…" at bounding box center [169, 117] width 339 height 169
click at [311, 44] on icon at bounding box center [312, 42] width 5 height 5
click at [260, 119] on button at bounding box center [258, 121] width 18 height 4
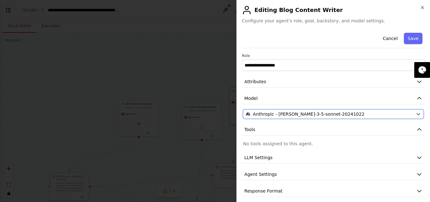
click at [262, 114] on span "Anthropic - claude-3-5-sonnet-20241022" at bounding box center [309, 114] width 112 height 6
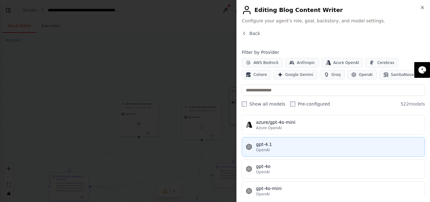
scroll to position [94, 0]
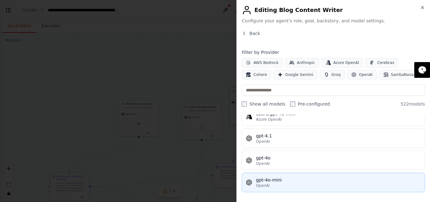
click at [273, 180] on div "gpt-4o-mini" at bounding box center [338, 180] width 165 height 6
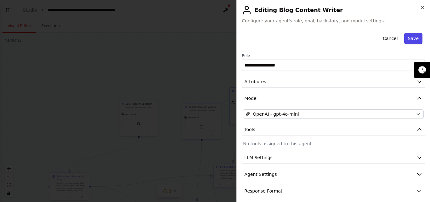
click at [410, 42] on button "Save" at bounding box center [413, 38] width 18 height 11
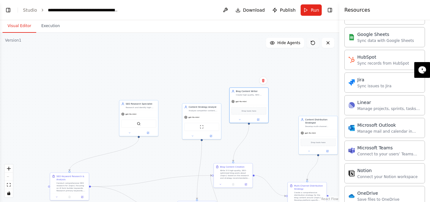
click at [313, 42] on icon at bounding box center [312, 42] width 5 height 5
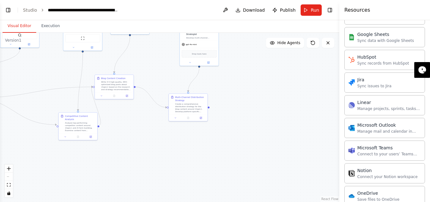
drag, startPoint x: 270, startPoint y: 125, endPoint x: 149, endPoint y: 36, distance: 150.0
click at [149, 36] on div ".deletable-edge-delete-btn { width: 20px; height: 20px; border: 0px solid #ffff…" at bounding box center [169, 117] width 339 height 169
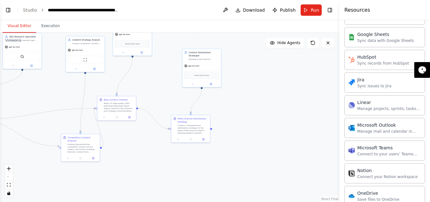
drag, startPoint x: 150, startPoint y: 42, endPoint x: 152, endPoint y: 60, distance: 18.4
click at [152, 60] on div ".deletable-edge-delete-btn { width: 20px; height: 20px; border: 0px solid #ffff…" at bounding box center [169, 117] width 339 height 169
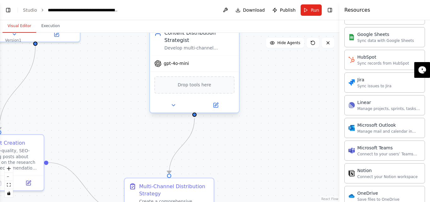
click at [185, 50] on div "Develop multi-channel distribution strategies and create social media content v…" at bounding box center [199, 48] width 70 height 6
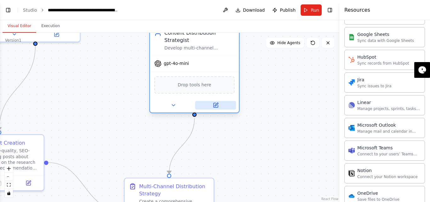
click at [214, 106] on icon at bounding box center [215, 105] width 4 height 4
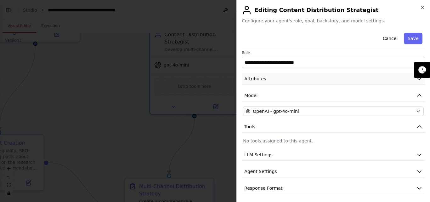
scroll to position [5, 0]
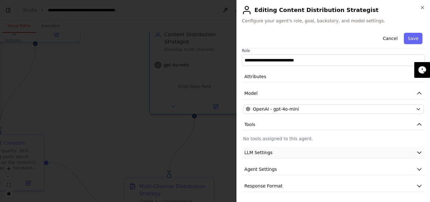
click at [262, 152] on span "LLM Settings" at bounding box center [258, 152] width 28 height 6
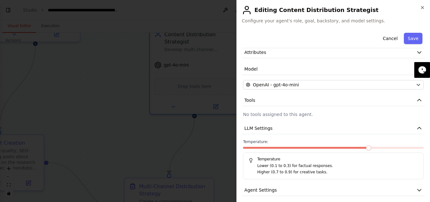
scroll to position [50, 0]
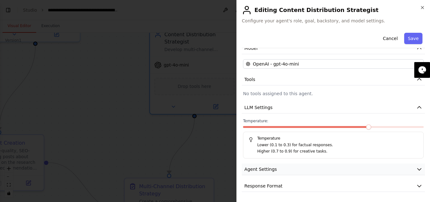
click at [272, 165] on button "Agent Settings" at bounding box center [333, 169] width 183 height 12
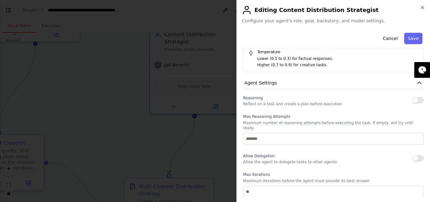
scroll to position [144, 0]
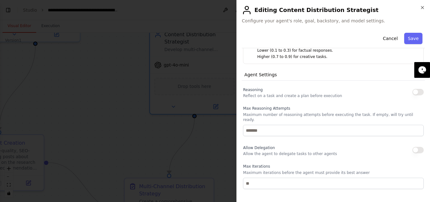
click at [413, 91] on button "button" at bounding box center [417, 92] width 11 height 6
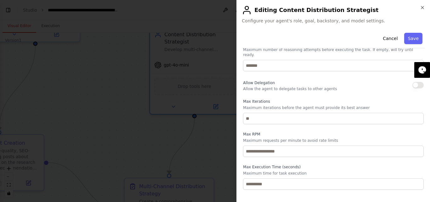
scroll to position [219, 0]
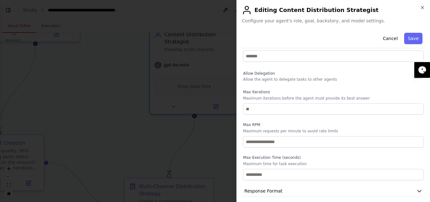
click at [216, 157] on div at bounding box center [215, 101] width 430 height 202
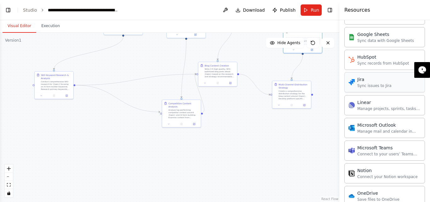
drag, startPoint x: 292, startPoint y: 149, endPoint x: 354, endPoint y: 76, distance: 95.6
click at [354, 76] on div "BETA a blog generator "# Expert Content Marketing & SEO Strategy Prompt Role & …" at bounding box center [215, 101] width 430 height 202
click at [8, 10] on button "Toggle Left Sidebar" at bounding box center [8, 10] width 9 height 9
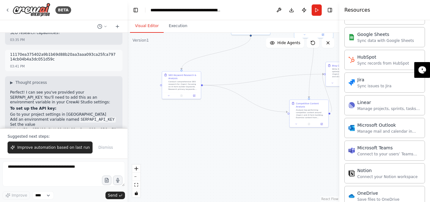
scroll to position [1756, 0]
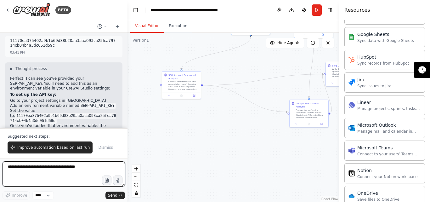
click at [25, 171] on textarea at bounding box center [64, 173] width 122 height 25
type textarea "**********"
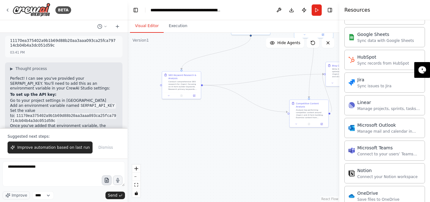
click at [106, 183] on icon "button" at bounding box center [106, 179] width 5 height 5
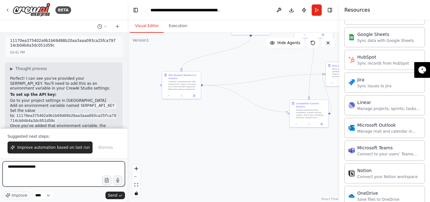
drag, startPoint x: 54, startPoint y: 168, endPoint x: 0, endPoint y: 163, distance: 54.6
click at [0, 163] on div "BETA a blog generator "# Expert Content Marketing & SEO Strategy Prompt Role & …" at bounding box center [63, 101] width 127 height 202
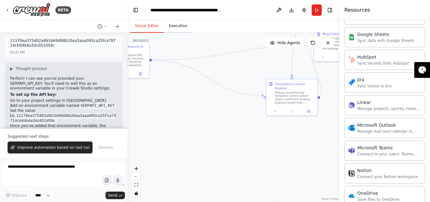
click at [181, 32] on button "Execution" at bounding box center [178, 26] width 29 height 13
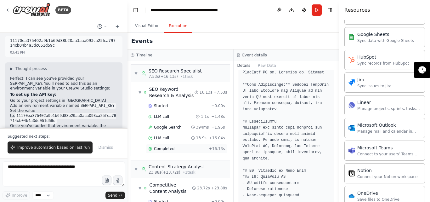
click at [168, 148] on span "Completed" at bounding box center [164, 148] width 20 height 5
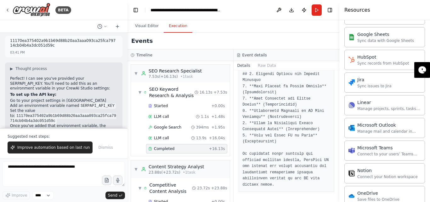
scroll to position [780, 0]
click at [259, 67] on button "Raw Data" at bounding box center [267, 65] width 26 height 9
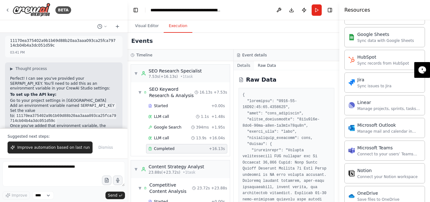
click at [242, 67] on button "Details" at bounding box center [244, 65] width 21 height 9
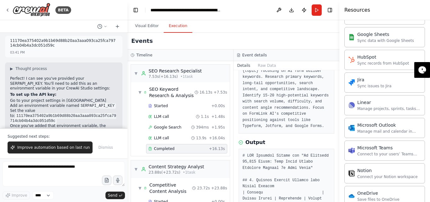
scroll to position [63, 0]
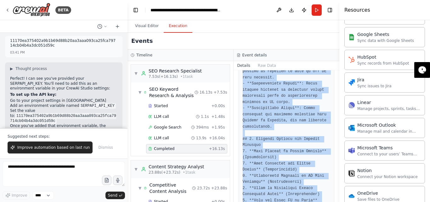
scroll to position [780, 0]
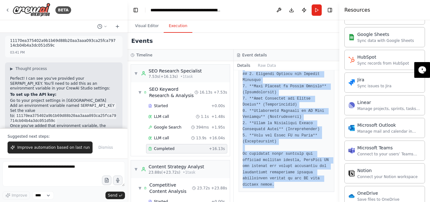
drag, startPoint x: 242, startPoint y: 140, endPoint x: 297, endPoint y: 188, distance: 72.9
copy pre "# SEO Research Report for "We Analyzed 10,000 Forms: What Makes People Complete…"
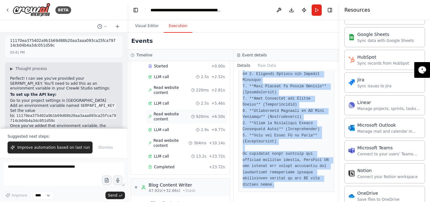
scroll to position [157, 0]
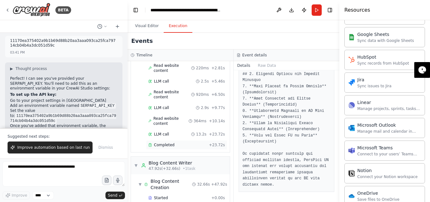
click at [166, 140] on div "Completed + 23.72s" at bounding box center [186, 144] width 81 height 9
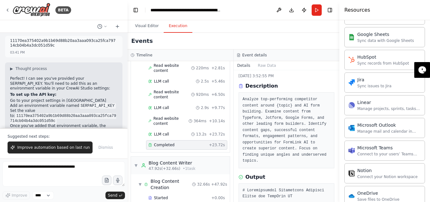
scroll to position [76, 0]
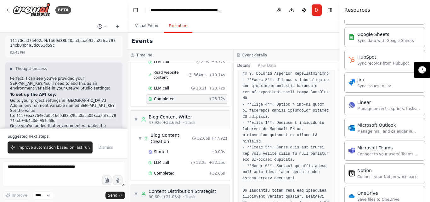
scroll to position [253, 0]
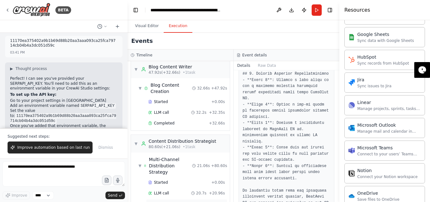
click at [165, 201] on span "Completed" at bounding box center [164, 203] width 20 height 5
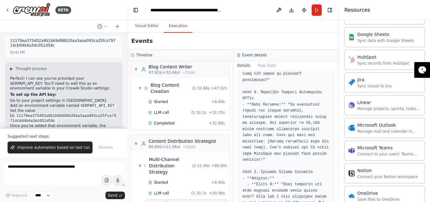
scroll to position [743, 0]
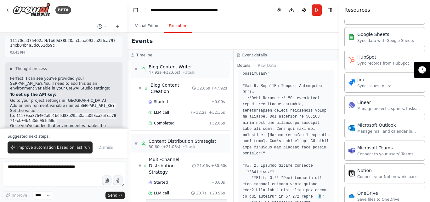
click at [156, 199] on div "Completed + 21.06s" at bounding box center [186, 203] width 81 height 9
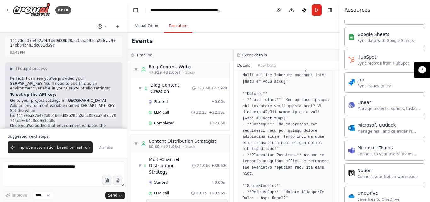
scroll to position [334, 0]
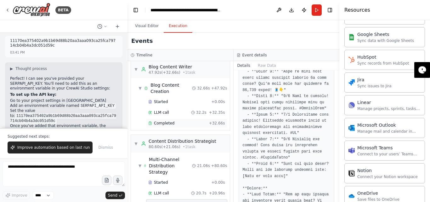
click at [155, 121] on span "Completed" at bounding box center [164, 123] width 20 height 5
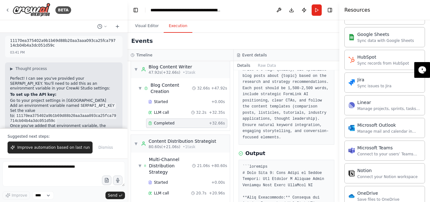
scroll to position [0, 0]
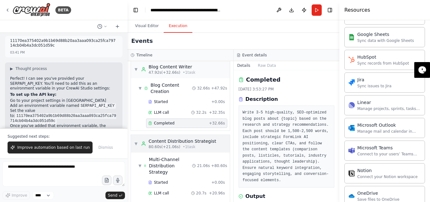
click at [165, 138] on div "Content Distribution Strategist" at bounding box center [183, 141] width 68 height 6
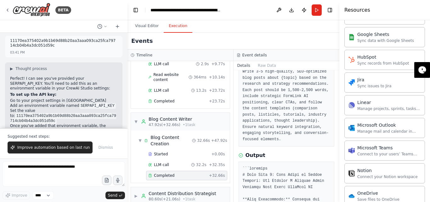
scroll to position [94, 0]
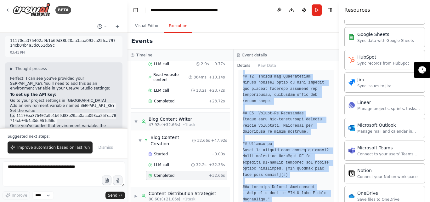
scroll to position [2130, 0]
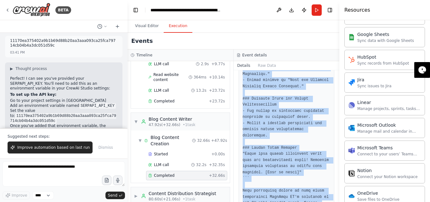
drag, startPoint x: 249, startPoint y: 111, endPoint x: 323, endPoint y: 193, distance: 110.3
click at [323, 193] on div "Completed 9/19/2025, 3:53:27 PM Description Write 3-5 high-quality, SEO-optimiz…" at bounding box center [287, 136] width 106 height 132
copy pre "markdown # Blog Post 1: Case Study on Survey Success: How Company X Doubled The…"
click at [264, 65] on button "Raw Data" at bounding box center [267, 65] width 26 height 9
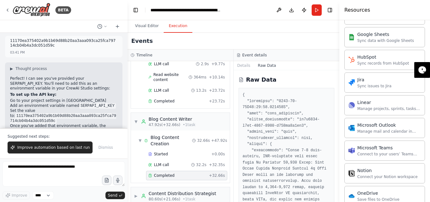
click at [240, 79] on icon at bounding box center [240, 79] width 0 height 0
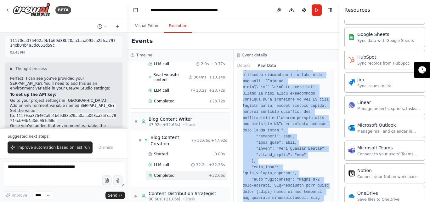
scroll to position [3827, 0]
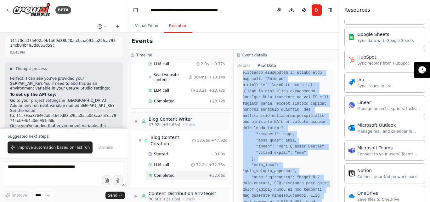
drag, startPoint x: 243, startPoint y: 94, endPoint x: 247, endPoint y: 209, distance: 115.0
click at [247, 201] on html "BETA a blog generator "# Expert Content Marketing & SEO Strategy Prompt Role & …" at bounding box center [215, 101] width 430 height 202
copy pre "{ "timestamp": "2025-09-19T10:23:27.584841Z", "type": "task_completed", "source…"
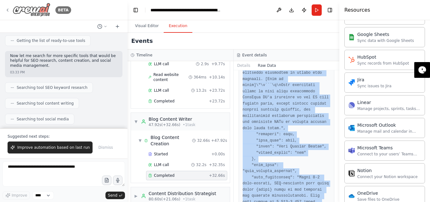
scroll to position [1063, 0]
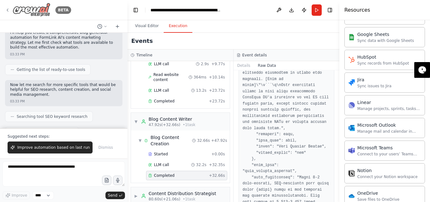
click at [10, 6] on div "BETA" at bounding box center [38, 10] width 66 height 14
click at [9, 13] on div "BETA" at bounding box center [38, 10] width 66 height 14
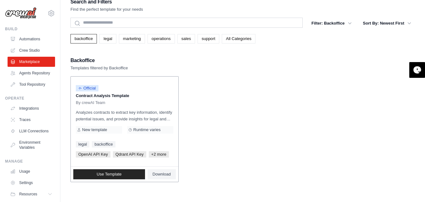
scroll to position [13, 0]
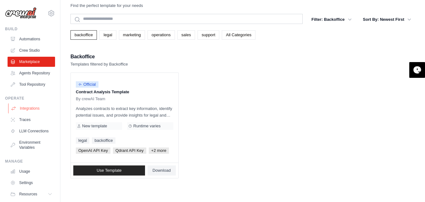
click at [24, 112] on link "Integrations" at bounding box center [32, 108] width 48 height 10
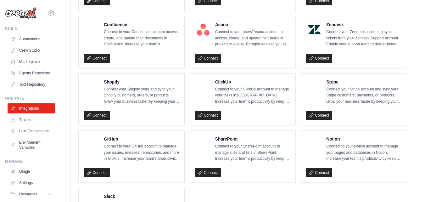
scroll to position [441, 0]
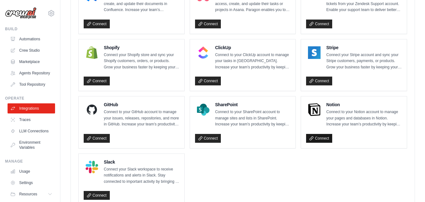
click at [315, 139] on link "Connect" at bounding box center [319, 138] width 26 height 9
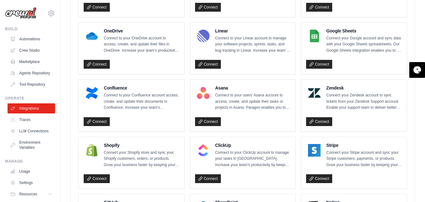
scroll to position [362, 0]
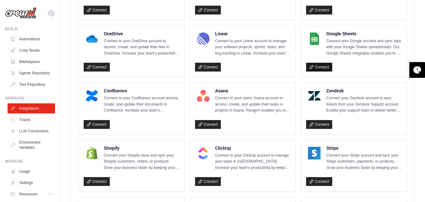
click at [316, 65] on link "Connect" at bounding box center [319, 67] width 26 height 9
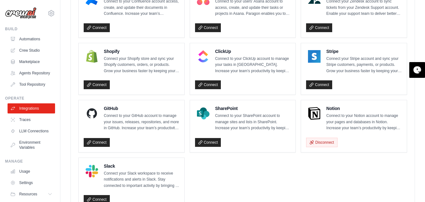
scroll to position [487, 0]
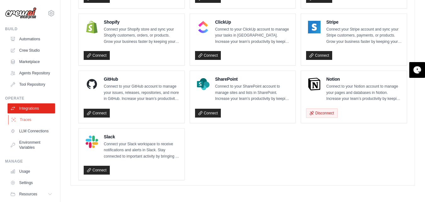
click at [23, 124] on link "Traces" at bounding box center [32, 120] width 48 height 10
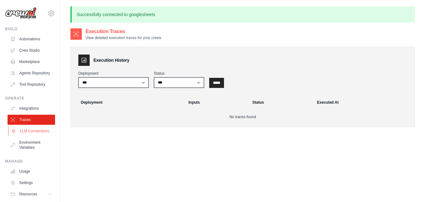
click at [25, 133] on link "LLM Connections" at bounding box center [32, 131] width 48 height 10
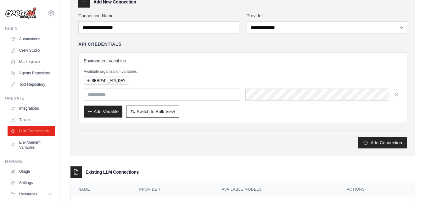
scroll to position [64, 0]
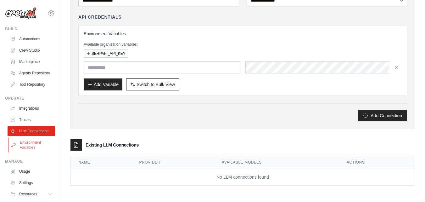
click at [30, 152] on link "Environment Variables" at bounding box center [32, 144] width 48 height 15
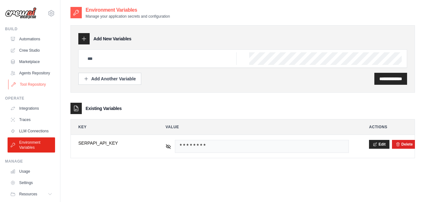
click at [25, 89] on link "Tool Repository" at bounding box center [32, 84] width 48 height 10
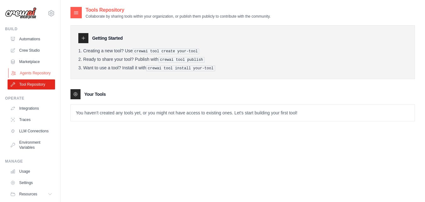
click at [27, 78] on link "Agents Repository" at bounding box center [32, 73] width 48 height 10
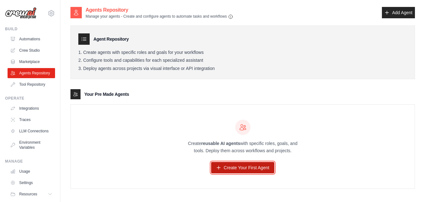
click at [229, 164] on link "Create Your First Agent" at bounding box center [242, 167] width 63 height 11
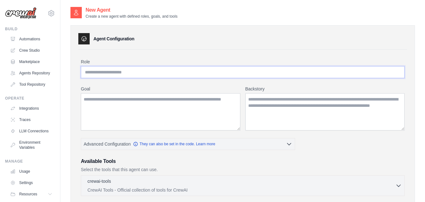
click at [93, 70] on input "Role" at bounding box center [243, 72] width 324 height 12
click at [108, 73] on input "Role" at bounding box center [243, 72] width 324 height 12
paste input "**********"
type input "**********"
click at [98, 70] on input "Role" at bounding box center [243, 72] width 324 height 12
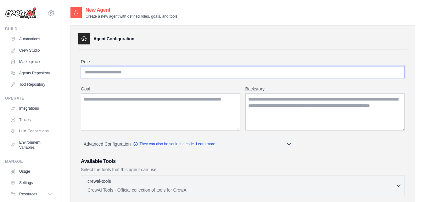
paste input "**********"
type input "**********"
click at [98, 102] on textarea "Goal" at bounding box center [161, 111] width 160 height 37
paste textarea "**********"
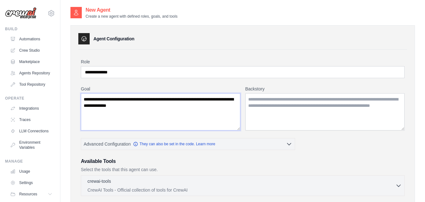
type textarea "**********"
click at [255, 108] on textarea "Backstory" at bounding box center [325, 111] width 160 height 37
paste textarea "**********"
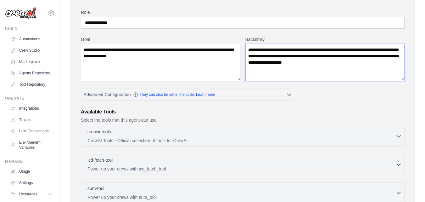
scroll to position [63, 0]
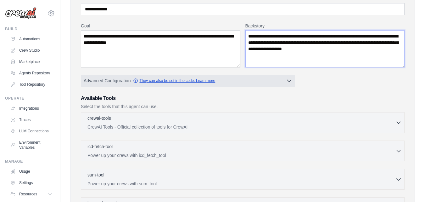
type textarea "**********"
click at [137, 79] on icon "button" at bounding box center [136, 81] width 4 height 4
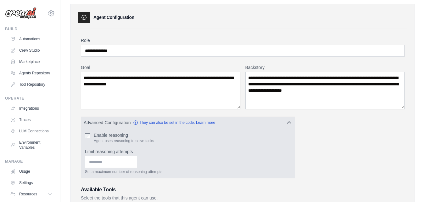
scroll to position [31, 0]
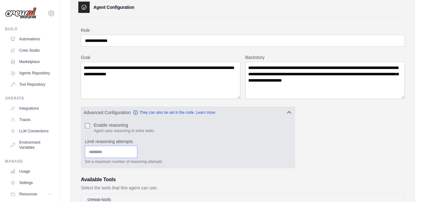
click at [137, 153] on input "*" at bounding box center [111, 152] width 52 height 12
type input "*"
click at [137, 151] on input "*" at bounding box center [111, 152] width 52 height 12
drag, startPoint x: 167, startPoint y: 147, endPoint x: 173, endPoint y: 142, distance: 8.0
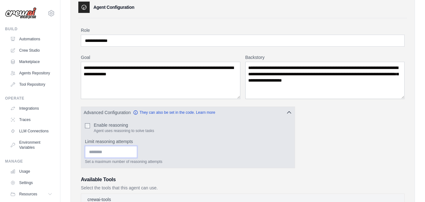
click at [168, 147] on div "* Set a maximum number of reasoning attempts" at bounding box center [188, 155] width 206 height 18
click at [288, 112] on icon "button" at bounding box center [289, 112] width 6 height 6
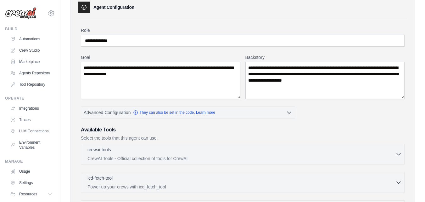
click at [323, 136] on p "Select the tools that this agent can use." at bounding box center [243, 138] width 324 height 6
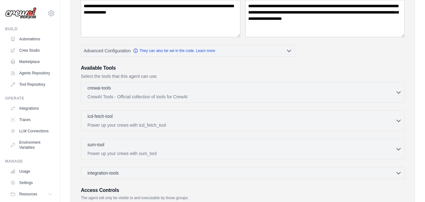
scroll to position [126, 0]
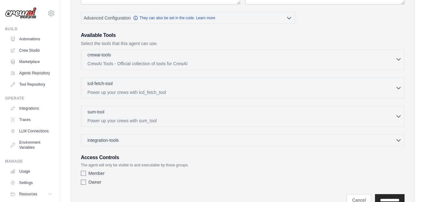
click at [97, 59] on div "crewai-tools 0 selected CrewAI Tools - Official collection of tools for CrewAI" at bounding box center [241, 59] width 308 height 15
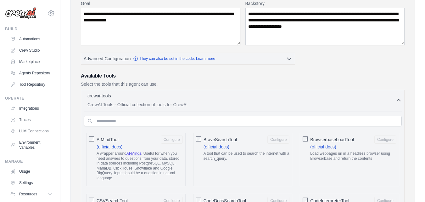
scroll to position [157, 0]
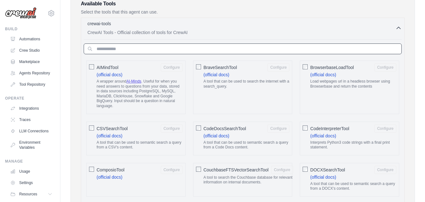
click at [112, 48] on input "text" at bounding box center [243, 48] width 318 height 11
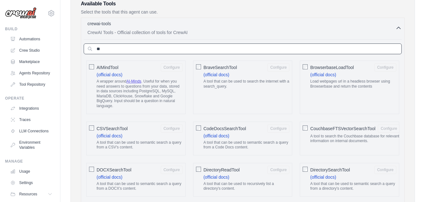
type input "*"
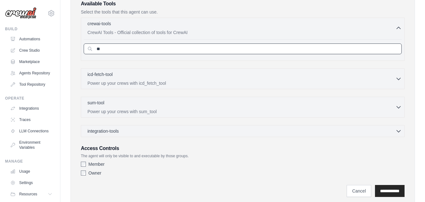
type input "*"
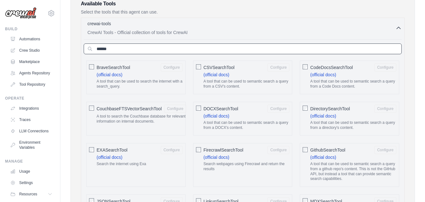
type input "******"
click at [154, 85] on p "A tool that can be used to search the internet with a search_query." at bounding box center [140, 84] width 86 height 10
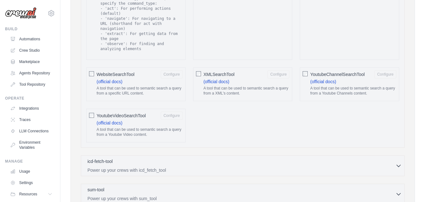
scroll to position [724, 0]
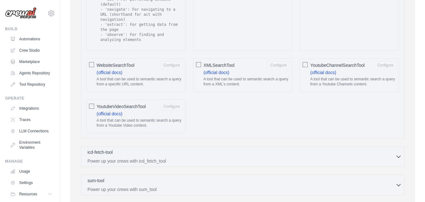
click at [126, 62] on span "WebsiteSearchTool" at bounding box center [116, 65] width 38 height 6
click at [238, 62] on label "XMLSearchTool Configure (official docs) A tool that can be used to semantic sea…" at bounding box center [247, 75] width 86 height 28
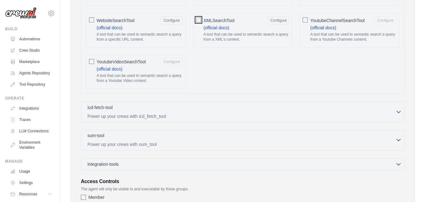
scroll to position [812, 0]
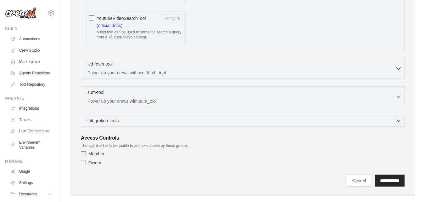
click at [99, 150] on label "Member" at bounding box center [96, 153] width 16 height 6
click at [96, 159] on label "Owner" at bounding box center [94, 162] width 13 height 6
click at [99, 150] on label "Member" at bounding box center [96, 153] width 16 height 6
click at [382, 174] on input "**********" at bounding box center [390, 180] width 30 height 12
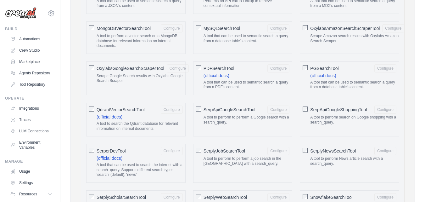
scroll to position [214, 0]
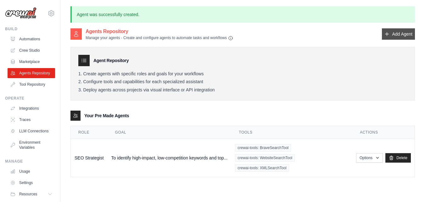
click at [397, 36] on link "Add Agent" at bounding box center [398, 33] width 33 height 11
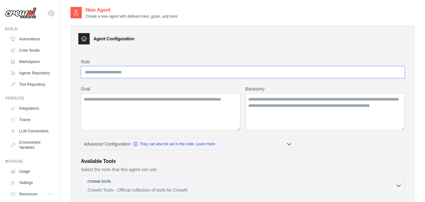
click at [110, 71] on input "Role" at bounding box center [243, 72] width 324 height 12
paste input "**********"
type input "**********"
click at [115, 97] on textarea "Goal" at bounding box center [161, 111] width 160 height 37
paste textarea "**********"
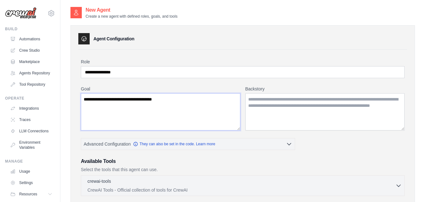
drag, startPoint x: 181, startPoint y: 101, endPoint x: 72, endPoint y: 94, distance: 108.8
click at [72, 94] on div "**********" at bounding box center [242, 183] width 345 height 316
paste textarea "**********"
type textarea "**********"
click at [274, 103] on textarea "Backstory" at bounding box center [325, 111] width 160 height 37
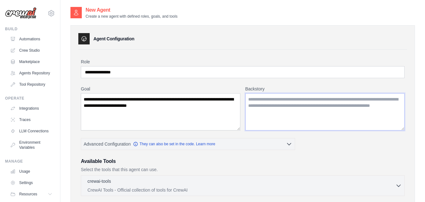
paste textarea "**********"
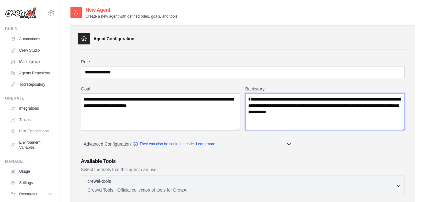
click at [250, 100] on textarea "**********" at bounding box center [325, 111] width 160 height 37
click at [261, 99] on textarea "**********" at bounding box center [325, 111] width 160 height 37
click at [280, 98] on textarea "**********" at bounding box center [325, 111] width 160 height 37
click at [279, 100] on textarea "**********" at bounding box center [325, 111] width 160 height 37
type textarea "**********"
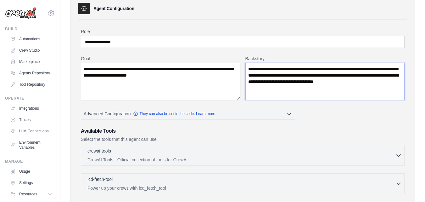
scroll to position [63, 0]
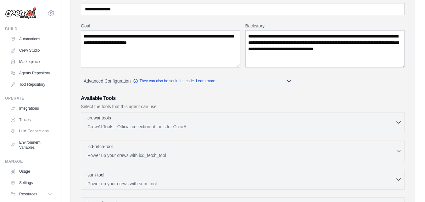
click at [114, 123] on div "crewai-tools 0 selected CrewAI Tools - Official collection of tools for CrewAI" at bounding box center [241, 122] width 308 height 15
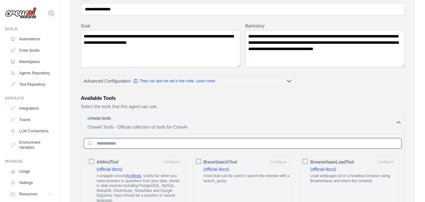
click at [94, 141] on input "text" at bounding box center [243, 143] width 318 height 11
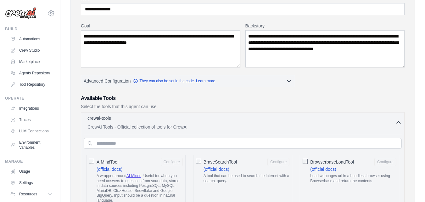
click at [255, 177] on p "A tool that can be used to search the internet with a search_query." at bounding box center [247, 178] width 86 height 10
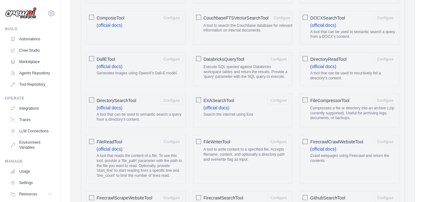
scroll to position [346, 0]
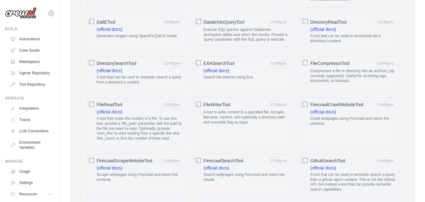
click at [113, 24] on span "DallETool" at bounding box center [106, 22] width 19 height 6
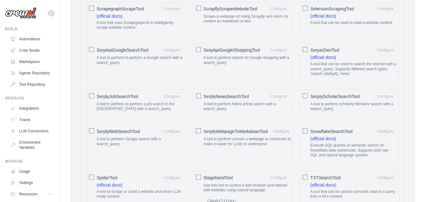
scroll to position [724, 0]
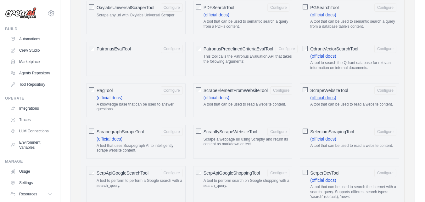
click at [330, 95] on link "(official docs)" at bounding box center [323, 97] width 26 height 5
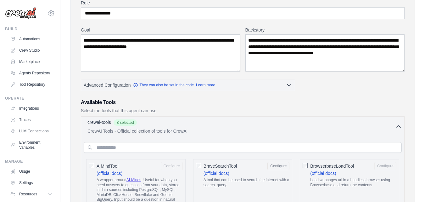
scroll to position [31, 0]
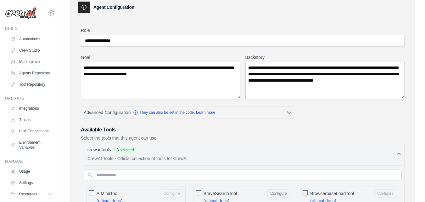
click at [230, 130] on h3 "Available Tools" at bounding box center [243, 130] width 324 height 8
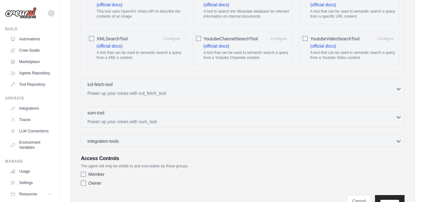
scroll to position [1221, 0]
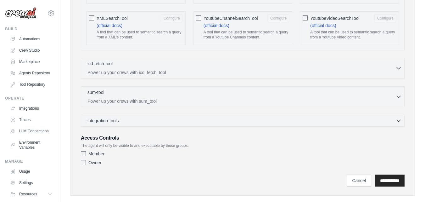
click at [136, 60] on div "icd-fetch-tool 0 selected Power up your crews with icd_fetch_tool" at bounding box center [241, 67] width 308 height 15
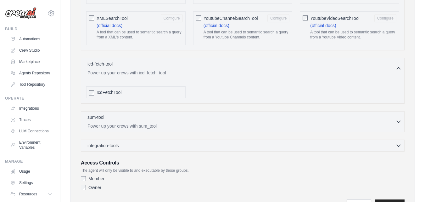
click at [130, 89] on div "IcdFetchTool" at bounding box center [140, 92] width 86 height 6
click at [126, 122] on p "Power up your crews with sum_tool" at bounding box center [241, 125] width 308 height 6
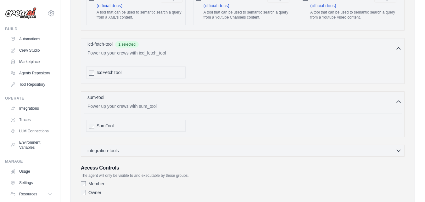
scroll to position [1271, 0]
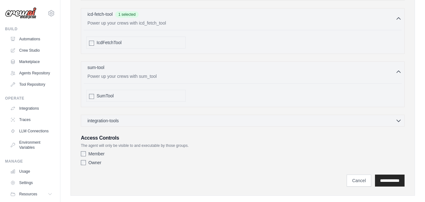
click at [152, 39] on div "IcdFetchTool" at bounding box center [140, 42] width 86 height 6
click at [92, 159] on label "Owner" at bounding box center [94, 162] width 13 height 6
click at [386, 175] on input "**********" at bounding box center [390, 180] width 30 height 12
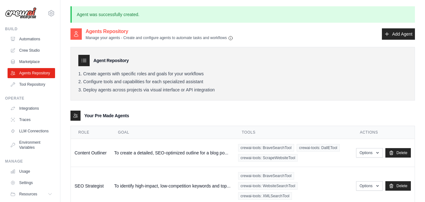
click at [19, 9] on img at bounding box center [20, 13] width 31 height 12
click at [21, 37] on link "Automations" at bounding box center [32, 39] width 48 height 10
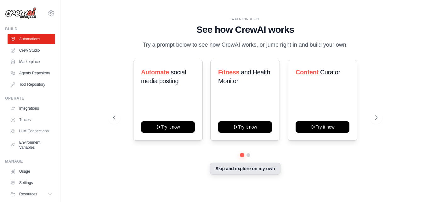
click at [230, 165] on button "Skip and explore on my own" at bounding box center [245, 168] width 70 height 12
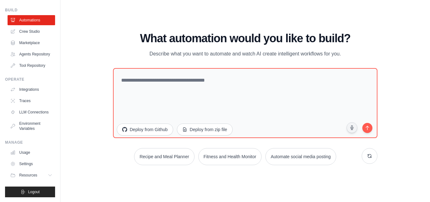
scroll to position [29, 0]
click at [38, 175] on button "Resources" at bounding box center [32, 175] width 48 height 10
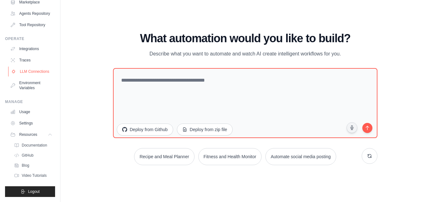
scroll to position [38, 0]
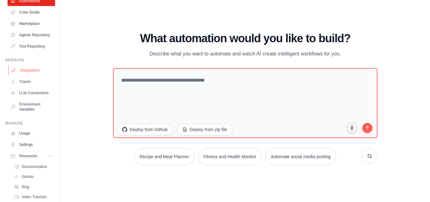
click at [19, 75] on link "Integrations" at bounding box center [32, 70] width 48 height 10
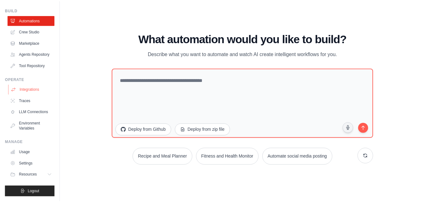
scroll to position [29, 0]
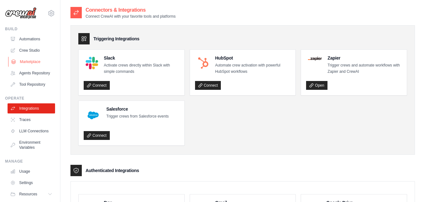
click at [24, 64] on link "Marketplace" at bounding box center [32, 62] width 48 height 10
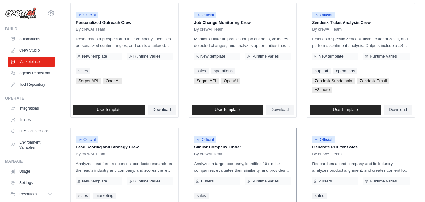
scroll to position [399, 0]
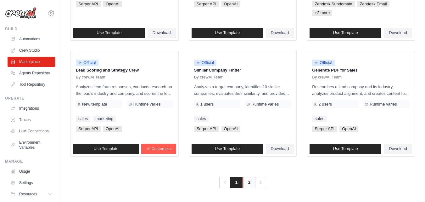
click at [248, 182] on link "2" at bounding box center [249, 182] width 13 height 11
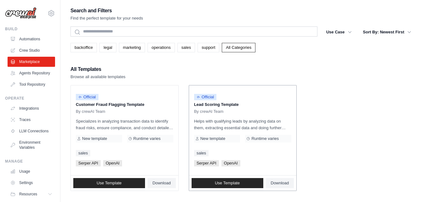
click at [220, 115] on div "Official Lead Scoring Template By crewAI Team Helps with qualifying leads by an…" at bounding box center [243, 130] width 108 height 90
click at [131, 50] on link "marketing" at bounding box center [132, 47] width 26 height 9
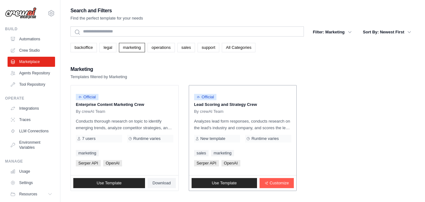
click at [217, 112] on span "By crewAI Team" at bounding box center [209, 111] width 30 height 5
click at [210, 103] on p "Lead Scoring and Strategy Crew" at bounding box center [243, 104] width 98 height 6
click at [226, 182] on span "Use Template" at bounding box center [224, 182] width 25 height 5
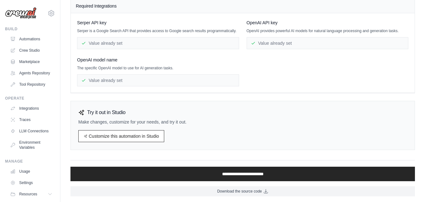
scroll to position [70, 0]
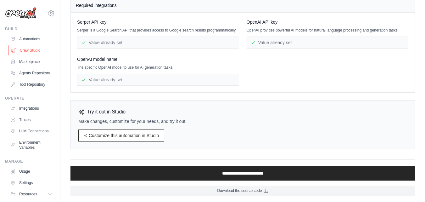
click at [29, 51] on link "Crew Studio" at bounding box center [32, 50] width 48 height 10
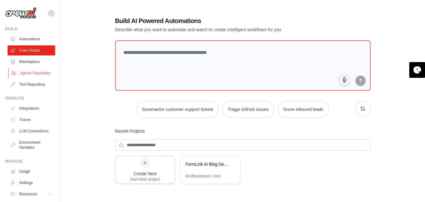
click at [29, 72] on link "Agents Repository" at bounding box center [32, 73] width 48 height 10
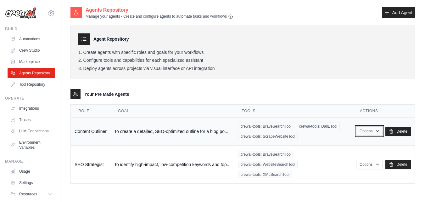
click at [371, 130] on button "Options" at bounding box center [369, 130] width 27 height 9
click at [343, 144] on link "Show" at bounding box center [360, 145] width 45 height 11
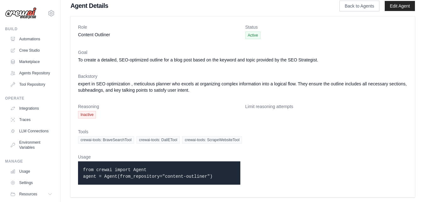
scroll to position [7, 0]
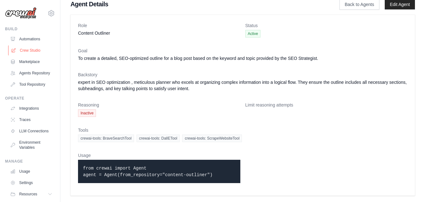
click at [28, 47] on link "Crew Studio" at bounding box center [32, 50] width 48 height 10
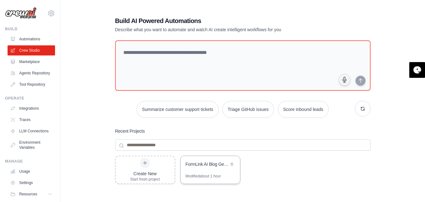
click at [192, 169] on div "FormLink AI Blog Generator - Daily Content Marketing Automation" at bounding box center [210, 165] width 59 height 18
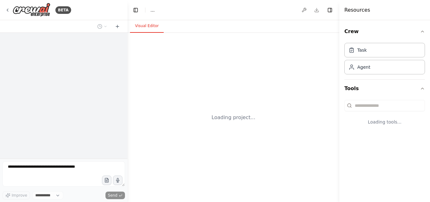
select select "****"
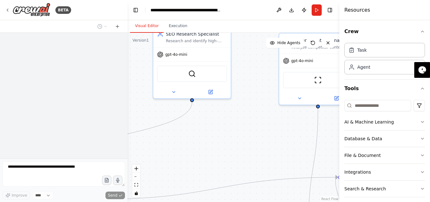
click at [229, 143] on div ".deletable-edge-delete-btn { width: 20px; height: 20px; border: 0px solid #ffff…" at bounding box center [233, 117] width 212 height 169
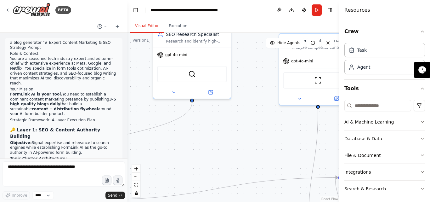
scroll to position [1726, 0]
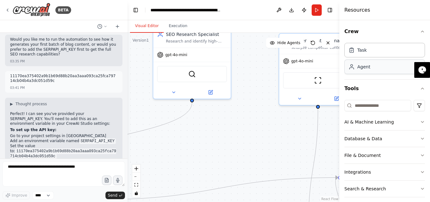
click at [359, 69] on div "Agent" at bounding box center [363, 67] width 13 height 6
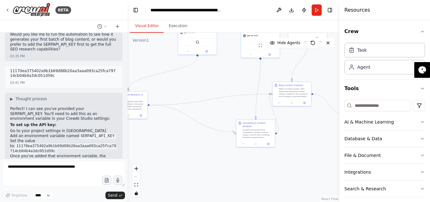
drag, startPoint x: 231, startPoint y: 162, endPoint x: 221, endPoint y: 91, distance: 72.1
click at [221, 91] on div ".deletable-edge-delete-btn { width: 20px; height: 20px; border: 0px solid #ffff…" at bounding box center [233, 117] width 212 height 169
click at [355, 70] on div "Agent" at bounding box center [384, 66] width 81 height 14
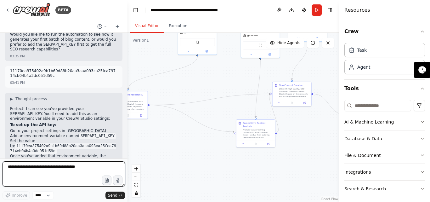
click at [54, 170] on textarea at bounding box center [64, 173] width 122 height 25
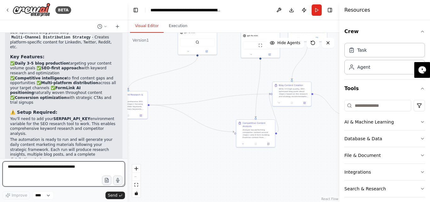
scroll to position [1568, 0]
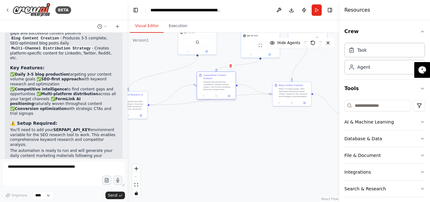
drag, startPoint x: 248, startPoint y: 135, endPoint x: 210, endPoint y: 87, distance: 61.1
click at [210, 87] on div "Competitive Content Analysis Analyze top-performing competitor content around {…" at bounding box center [216, 82] width 39 height 21
drag, startPoint x: 140, startPoint y: 104, endPoint x: 168, endPoint y: 78, distance: 38.7
click at [168, 78] on div "Conduct comprehensive SEO research for {topic} focusing on AI form builder keyw…" at bounding box center [159, 79] width 31 height 10
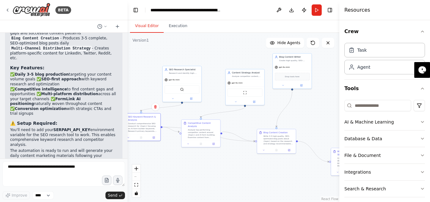
drag, startPoint x: 242, startPoint y: 159, endPoint x: 228, endPoint y: 209, distance: 51.1
click at [228, 201] on html "BETA a blog generator "# Expert Content Marketing & SEO Strategy Prompt Role & …" at bounding box center [215, 101] width 430 height 202
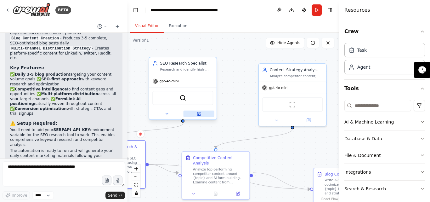
click at [198, 114] on icon at bounding box center [199, 113] width 3 height 3
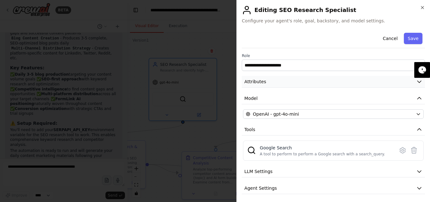
click at [268, 80] on button "Attributes" at bounding box center [333, 82] width 183 height 12
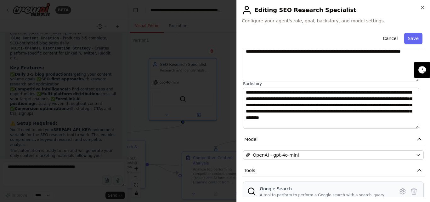
scroll to position [0, 0]
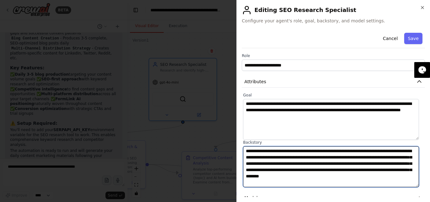
click at [417, 152] on textarea "**********" at bounding box center [331, 166] width 176 height 41
click at [295, 156] on textarea "**********" at bounding box center [331, 166] width 176 height 41
click at [251, 158] on textarea "**********" at bounding box center [331, 166] width 176 height 41
click at [248, 159] on textarea "**********" at bounding box center [331, 166] width 176 height 41
click at [249, 160] on textarea "**********" at bounding box center [331, 166] width 176 height 41
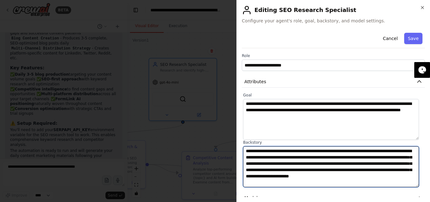
click at [249, 158] on textarea "**********" at bounding box center [331, 166] width 176 height 41
click at [248, 157] on textarea "**********" at bounding box center [331, 166] width 176 height 41
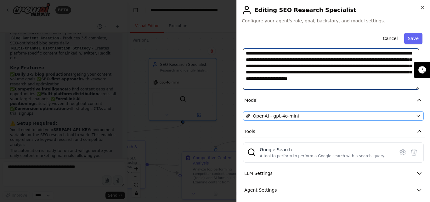
scroll to position [118, 0]
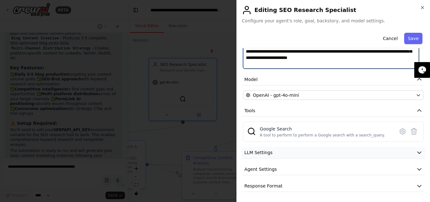
type textarea "**********"
click at [280, 150] on button "LLM Settings" at bounding box center [333, 153] width 183 height 12
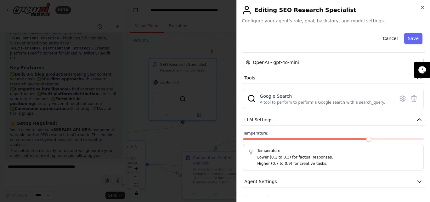
scroll to position [163, 0]
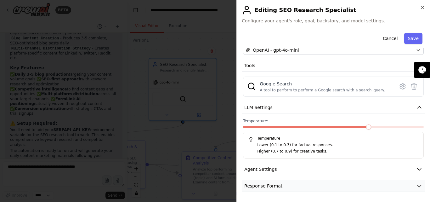
click at [290, 183] on button "Response Format" at bounding box center [333, 186] width 183 height 12
drag, startPoint x: 289, startPoint y: 184, endPoint x: 292, endPoint y: 176, distance: 8.9
click at [289, 184] on button "Response Format" at bounding box center [333, 186] width 183 height 12
click at [411, 39] on button "Save" at bounding box center [413, 38] width 18 height 11
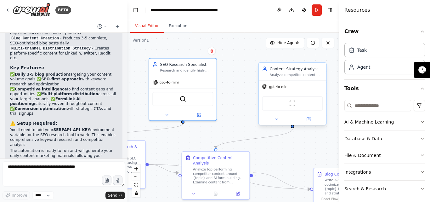
click at [298, 77] on div "Analyze competitor content, identify content gaps, and develop strategic conten…" at bounding box center [296, 75] width 53 height 4
click at [294, 107] on div "ScrapeWebsiteTool" at bounding box center [292, 103] width 61 height 14
click at [275, 123] on div at bounding box center [292, 119] width 67 height 11
click at [276, 119] on icon at bounding box center [276, 119] width 2 height 1
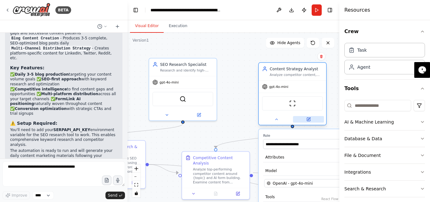
click at [307, 118] on icon at bounding box center [308, 118] width 3 height 3
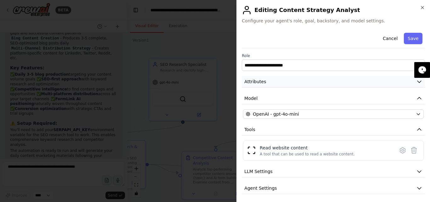
click at [273, 82] on button "Attributes" at bounding box center [333, 82] width 183 height 12
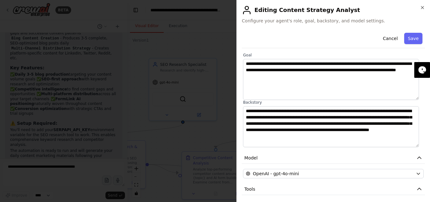
scroll to position [31, 0]
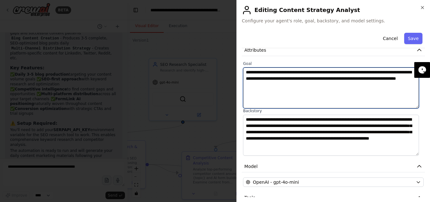
click at [316, 84] on textarea "**********" at bounding box center [331, 87] width 176 height 41
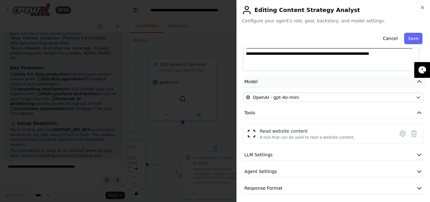
scroll to position [118, 0]
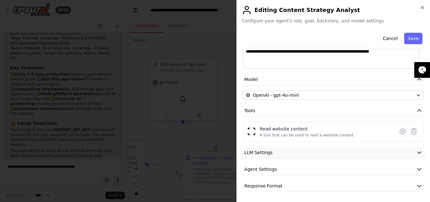
click at [255, 152] on span "LLM Settings" at bounding box center [258, 152] width 28 height 6
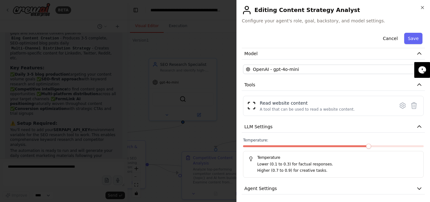
scroll to position [163, 0]
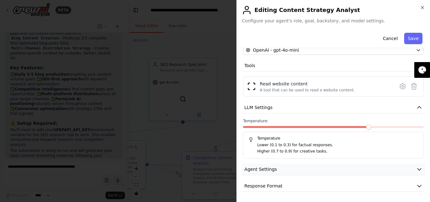
click at [262, 168] on span "Agent Settings" at bounding box center [260, 169] width 32 height 6
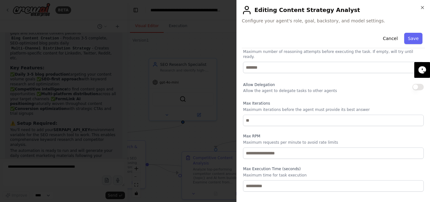
click at [251, 88] on p "Allow the agent to delegate tasks to other agents" at bounding box center [290, 90] width 94 height 5
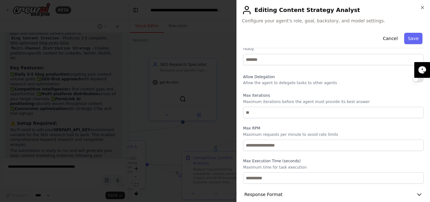
scroll to position [332, 0]
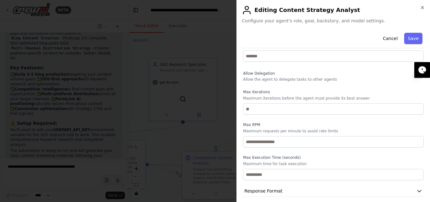
click at [413, 33] on button "Save" at bounding box center [413, 38] width 18 height 11
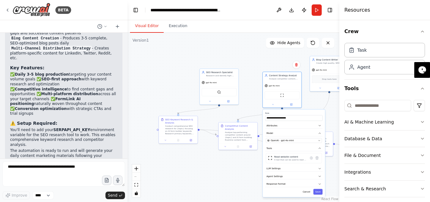
click at [198, 180] on div ".deletable-edge-delete-btn { width: 20px; height: 20px; border: 0px solid #ffff…" at bounding box center [233, 117] width 212 height 169
click at [318, 195] on div "**********" at bounding box center [294, 152] width 62 height 87
click at [318, 191] on button "Save" at bounding box center [317, 192] width 9 height 6
click at [318, 191] on div "Cancel Saving..." at bounding box center [293, 192] width 57 height 6
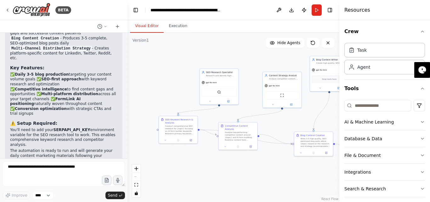
click at [303, 175] on div ".deletable-edge-delete-btn { width: 20px; height: 20px; border: 0px solid #ffff…" at bounding box center [233, 117] width 212 height 169
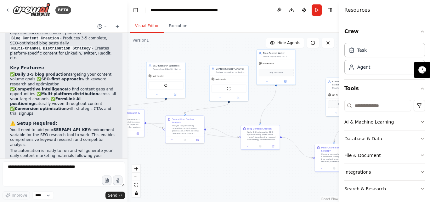
drag, startPoint x: 293, startPoint y: 181, endPoint x: 246, endPoint y: 174, distance: 47.8
click at [246, 174] on div ".deletable-edge-delete-btn { width: 20px; height: 20px; border: 0px solid #ffff…" at bounding box center [233, 117] width 212 height 169
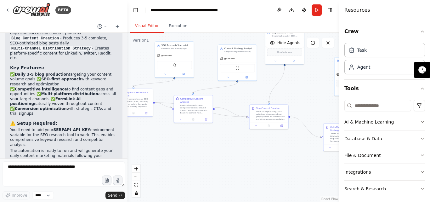
drag, startPoint x: 188, startPoint y: 140, endPoint x: 194, endPoint y: 120, distance: 21.4
click at [194, 120] on div ".deletable-edge-delete-btn { width: 20px; height: 20px; border: 0px solid #ffff…" at bounding box center [233, 117] width 212 height 169
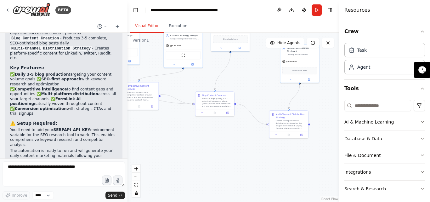
drag, startPoint x: 253, startPoint y: 163, endPoint x: 200, endPoint y: 150, distance: 53.8
click at [200, 150] on div ".deletable-edge-delete-btn { width: 20px; height: 20px; border: 0px solid #ffff…" at bounding box center [233, 117] width 212 height 169
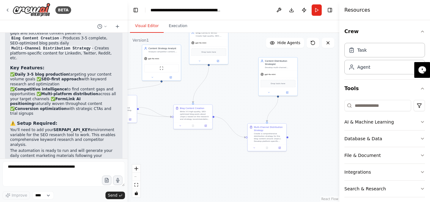
drag, startPoint x: 251, startPoint y: 159, endPoint x: 230, endPoint y: 172, distance: 25.3
click at [230, 172] on div ".deletable-edge-delete-btn { width: 20px; height: 20px; border: 0px solid #ffff…" at bounding box center [233, 117] width 212 height 169
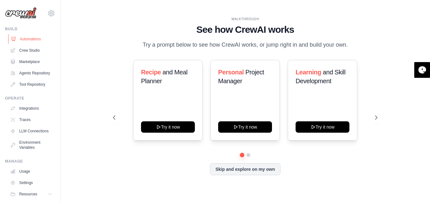
click at [33, 39] on link "Automations" at bounding box center [32, 39] width 48 height 10
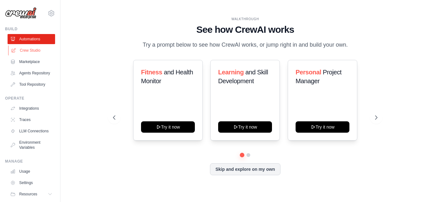
click at [32, 48] on link "Crew Studio" at bounding box center [32, 50] width 48 height 10
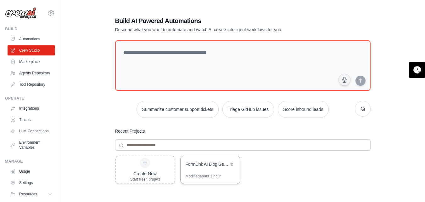
click at [196, 172] on div "FormLink AI Blog Generator - Daily Content Marketing Automation" at bounding box center [210, 165] width 59 height 18
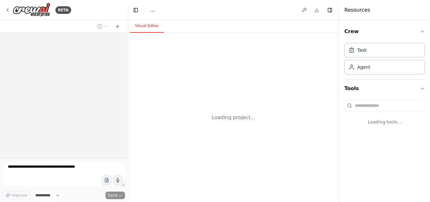
select select "****"
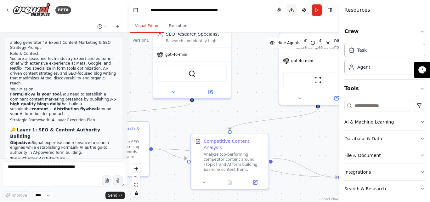
scroll to position [1726, 0]
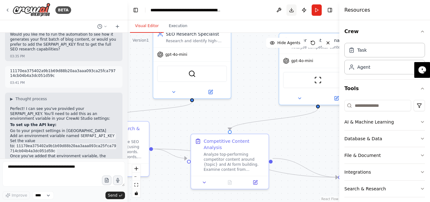
click at [292, 8] on button "Download" at bounding box center [291, 9] width 10 height 11
click at [303, 10] on button "Publish" at bounding box center [304, 9] width 10 height 11
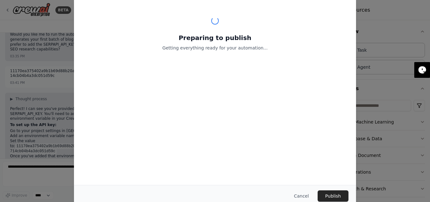
drag, startPoint x: 330, startPoint y: 41, endPoint x: 328, endPoint y: 36, distance: 6.1
click at [329, 42] on main "**********" at bounding box center [233, 101] width 212 height 202
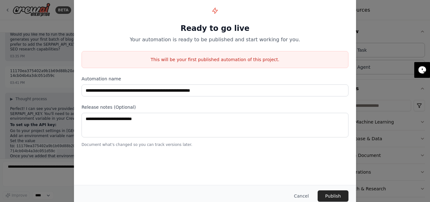
click at [308, 194] on button "Cancel" at bounding box center [301, 195] width 25 height 11
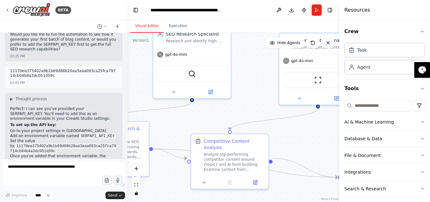
click at [329, 39] on button at bounding box center [328, 43] width 13 height 10
click at [243, 89] on div ".deletable-edge-delete-btn { width: 20px; height: 20px; border: 0px solid #ffff…" at bounding box center [233, 117] width 212 height 169
click at [278, 8] on button at bounding box center [279, 9] width 10 height 11
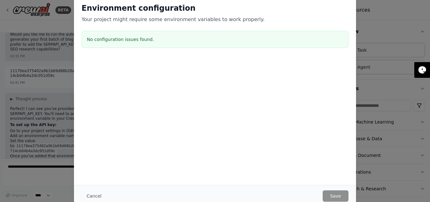
drag, startPoint x: 403, startPoint y: 79, endPoint x: 396, endPoint y: 89, distance: 12.5
click at [402, 82] on div "Environment configuration Your project might require some environment variables…" at bounding box center [215, 101] width 430 height 202
click at [67, 14] on div "Environment configuration Your project might require some environment variables…" at bounding box center [215, 101] width 430 height 202
click at [97, 191] on button "Cancel" at bounding box center [94, 195] width 25 height 11
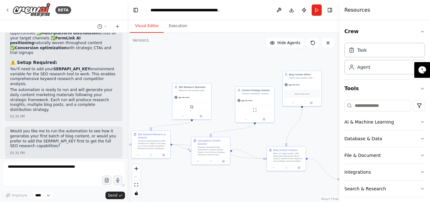
scroll to position [1537, 0]
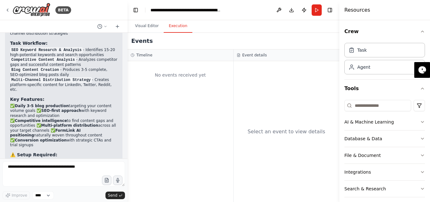
click at [174, 29] on button "Execution" at bounding box center [178, 26] width 29 height 13
click at [152, 26] on button "Visual Editor" at bounding box center [147, 26] width 34 height 13
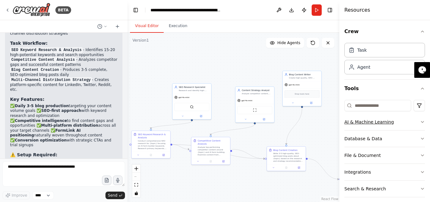
click at [367, 126] on button "AI & Machine Learning" at bounding box center [384, 122] width 81 height 16
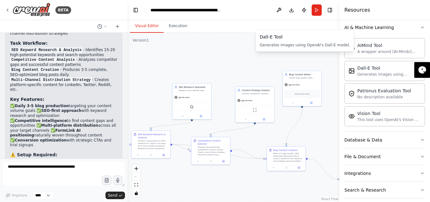
scroll to position [135, 0]
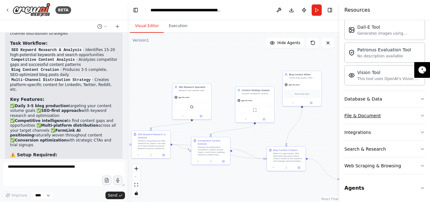
click at [368, 114] on div "File & Document" at bounding box center [362, 115] width 37 height 6
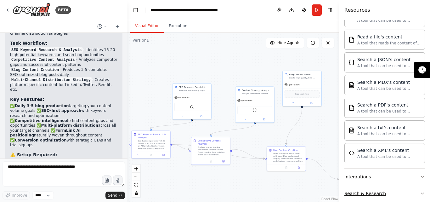
scroll to position [322, 0]
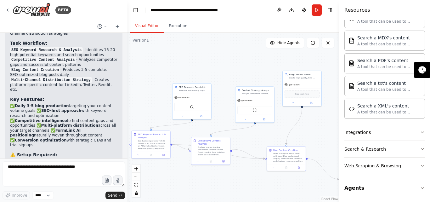
click at [360, 163] on div "Web Scraping & Browsing" at bounding box center [372, 165] width 57 height 6
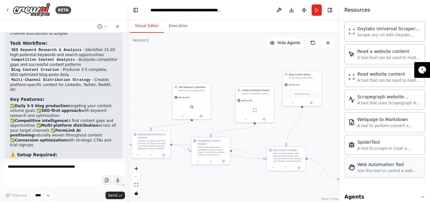
scroll to position [667, 0]
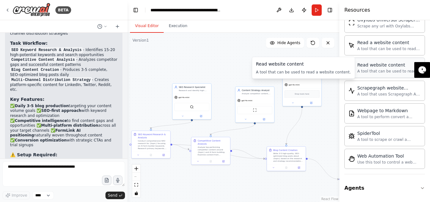
click at [381, 72] on div "A tool that can be used to read a website content." at bounding box center [389, 71] width 64 height 5
click at [325, 129] on div ".deletable-edge-delete-btn { width: 20px; height: 20px; border: 0px solid #ffff…" at bounding box center [233, 117] width 212 height 169
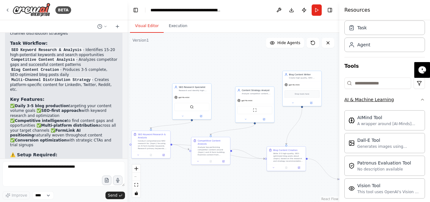
scroll to position [0, 0]
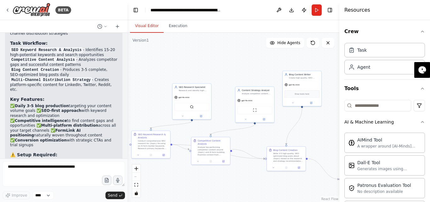
click at [332, 123] on div ".deletable-edge-delete-btn { width: 20px; height: 20px; border: 0px solid #ffff…" at bounding box center [233, 117] width 212 height 169
click at [211, 49] on div ".deletable-edge-delete-btn { width: 20px; height: 20px; border: 0px solid #ffff…" at bounding box center [233, 117] width 212 height 169
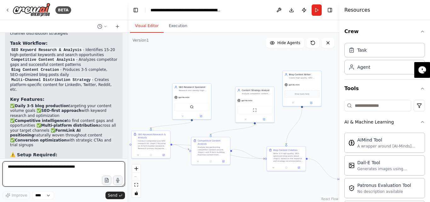
click at [35, 164] on textarea at bounding box center [64, 173] width 122 height 25
click at [18, 170] on textarea at bounding box center [64, 173] width 122 height 25
paste textarea "**********"
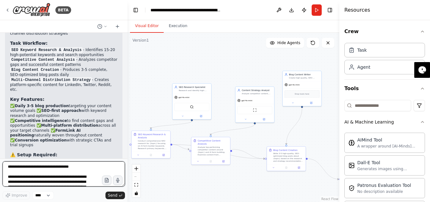
scroll to position [225, 0]
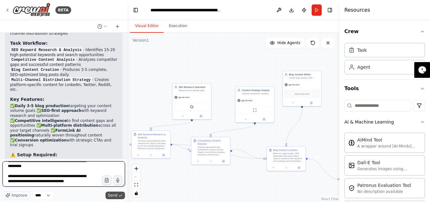
type textarea "**********"
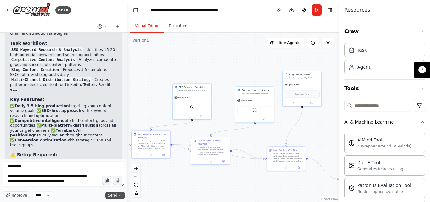
click at [113, 194] on span "Send" at bounding box center [112, 195] width 9 height 5
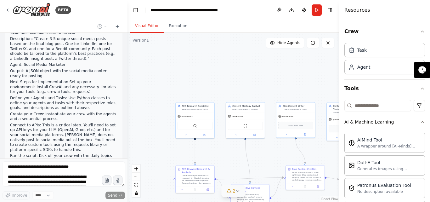
scroll to position [2025, 0]
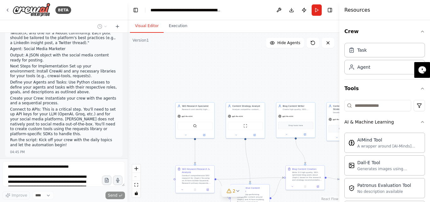
click at [234, 194] on button "2" at bounding box center [233, 191] width 24 height 12
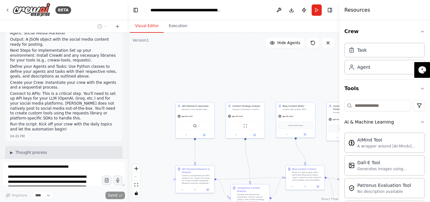
scroll to position [2057, 0]
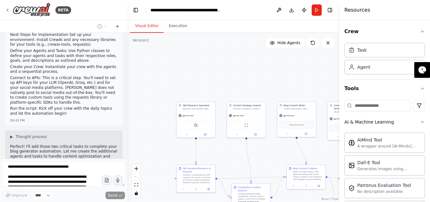
click at [168, 61] on div ".deletable-edge-delete-btn { width: 20px; height: 20px; border: 0px solid #ffff…" at bounding box center [233, 117] width 212 height 169
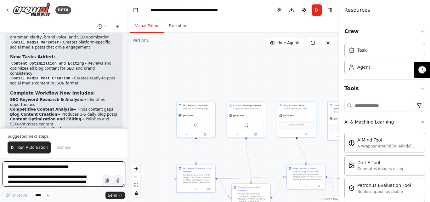
scroll to position [2334, 0]
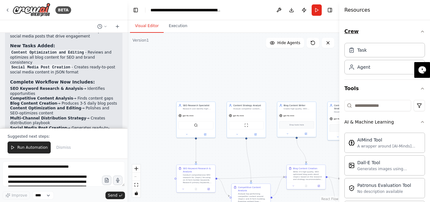
click at [420, 31] on icon "button" at bounding box center [422, 31] width 5 height 5
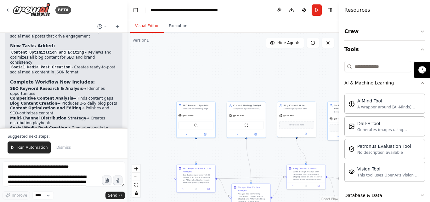
click at [271, 70] on div ".deletable-edge-delete-btn { width: 20px; height: 20px; border: 0px solid #ffff…" at bounding box center [233, 117] width 212 height 169
click at [327, 44] on icon at bounding box center [328, 43] width 3 height 3
click at [170, 25] on button "Execution" at bounding box center [178, 26] width 29 height 13
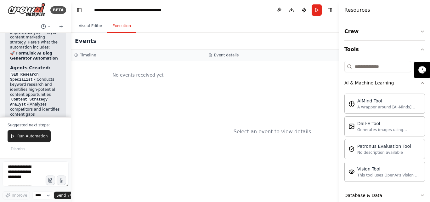
scroll to position [3937, 0]
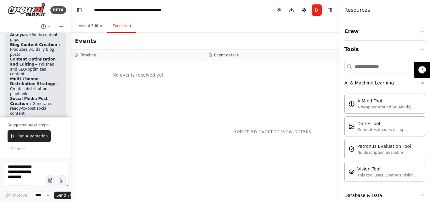
drag, startPoint x: 127, startPoint y: 86, endPoint x: 20, endPoint y: 85, distance: 106.1
click at [20, 86] on div "BETA a blog generator "# Expert Content Marketing & SEO Strategy Prompt Role & …" at bounding box center [35, 101] width 71 height 202
click at [78, 28] on button "Visual Editor" at bounding box center [91, 26] width 34 height 13
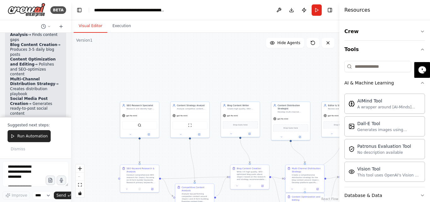
click at [239, 154] on div ".deletable-edge-delete-btn { width: 20px; height: 20px; border: 0px solid #ffff…" at bounding box center [205, 117] width 268 height 169
click at [310, 43] on icon at bounding box center [312, 42] width 5 height 5
click at [312, 42] on icon at bounding box center [311, 41] width 1 height 1
click at [311, 42] on icon at bounding box center [312, 42] width 5 height 5
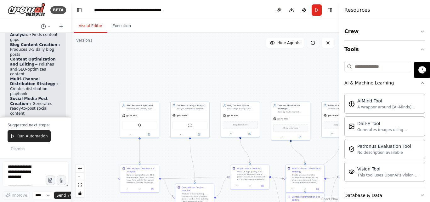
click at [311, 42] on icon at bounding box center [312, 42] width 5 height 5
click at [26, 134] on span "Run Automation" at bounding box center [32, 135] width 31 height 5
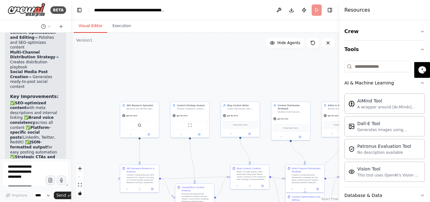
scroll to position [3985, 0]
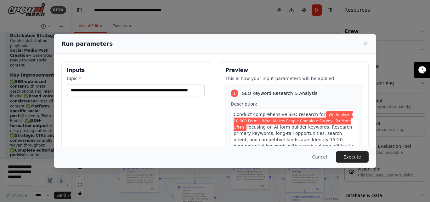
click at [99, 104] on div "**********" at bounding box center [135, 135] width 149 height 149
click at [90, 105] on div "**********" at bounding box center [135, 135] width 149 height 149
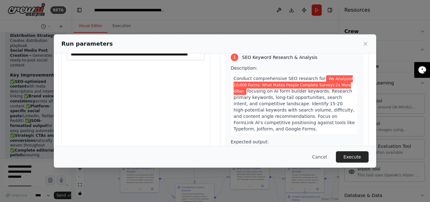
scroll to position [0, 0]
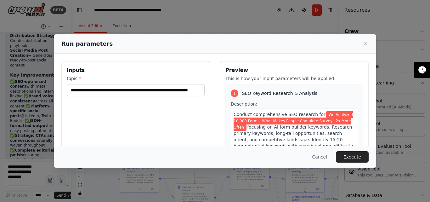
click at [73, 78] on label "topic *" at bounding box center [136, 78] width 138 height 6
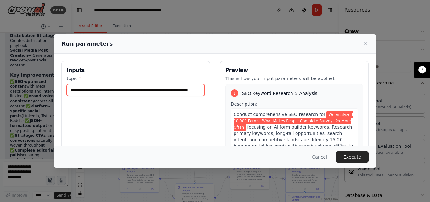
click at [73, 84] on input "**********" at bounding box center [136, 90] width 138 height 12
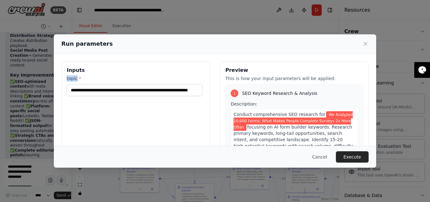
click at [73, 78] on label "topic *" at bounding box center [136, 78] width 138 height 6
click at [73, 84] on input "**********" at bounding box center [135, 90] width 136 height 12
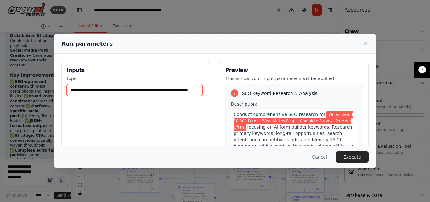
click at [85, 88] on input "**********" at bounding box center [135, 90] width 136 height 12
paste input "text"
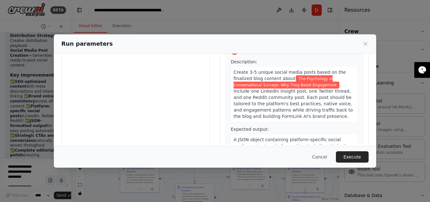
scroll to position [72, 0]
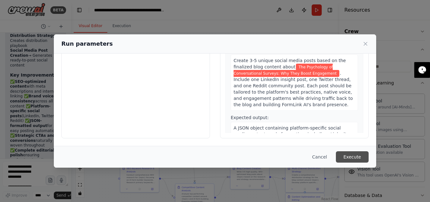
type input "**********"
click at [356, 155] on button "Execute" at bounding box center [352, 156] width 33 height 11
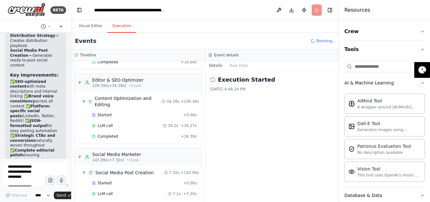
scroll to position [414, 0]
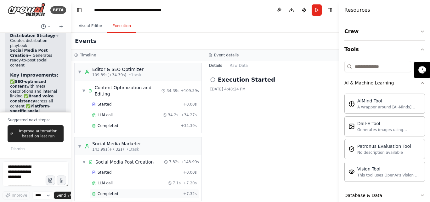
click at [111, 191] on span "Completed" at bounding box center [108, 193] width 20 height 5
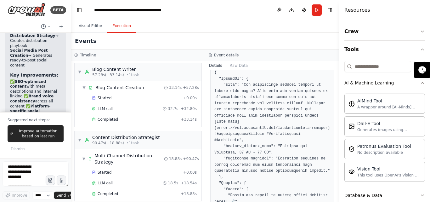
scroll to position [289, 0]
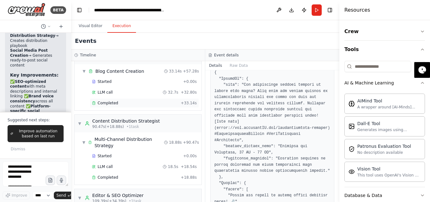
click at [104, 100] on span "Completed" at bounding box center [108, 102] width 20 height 5
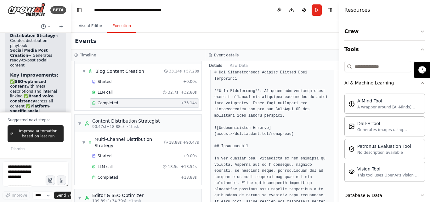
scroll to position [30, 0]
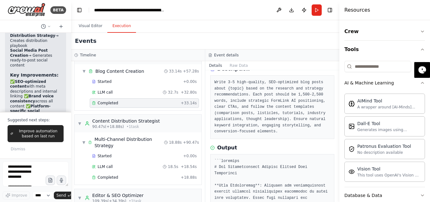
click at [241, 88] on pre "Write 3-5 high-quality, SEO-optimized blog posts about {topic} based on the res…" at bounding box center [272, 106] width 116 height 55
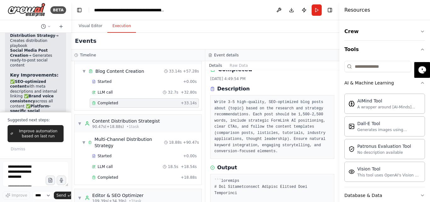
scroll to position [0, 0]
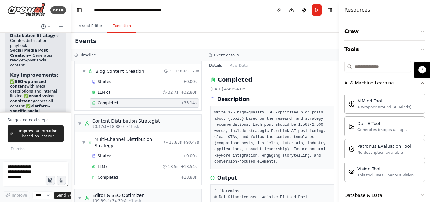
click at [212, 99] on icon at bounding box center [212, 99] width 4 height 4
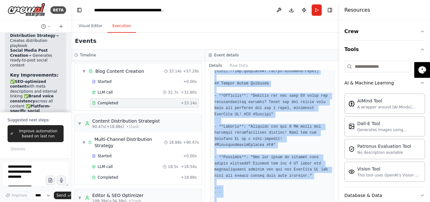
scroll to position [2026, 0]
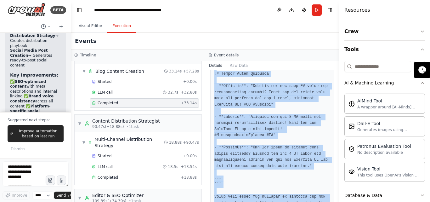
drag, startPoint x: 212, startPoint y: 96, endPoint x: 255, endPoint y: 184, distance: 97.1
click at [255, 184] on div "Completed [DATE] 4:49:54 PM Description Write 3-5 high-quality, SEO-optimized b…" at bounding box center [272, 136] width 134 height 132
copy div "Description Write 3-5 high-quality, SEO-optimized blog posts about {topic} base…"
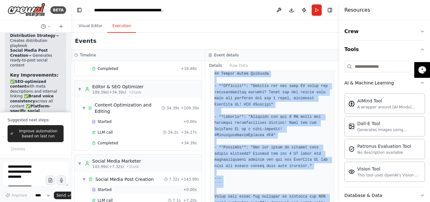
scroll to position [414, 0]
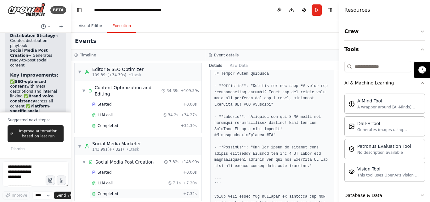
click at [98, 191] on span "Completed" at bounding box center [108, 193] width 20 height 5
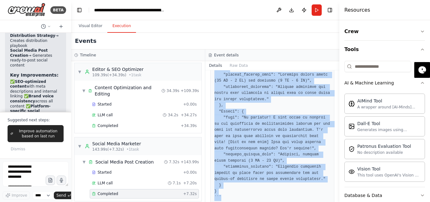
scroll to position [301, 0]
drag, startPoint x: 215, startPoint y: 82, endPoint x: 234, endPoint y: 189, distance: 107.8
click at [234, 189] on div at bounding box center [272, 38] width 124 height 334
copy pre "```lore { "IpsumdOl": { "sita": "Con adipiscinge seddoei tempori ut labore etdo…"
click at [238, 191] on div at bounding box center [272, 38] width 124 height 334
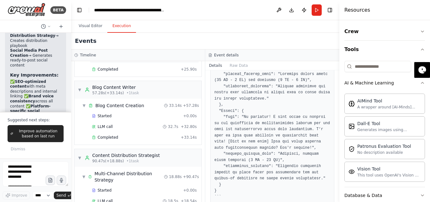
scroll to position [320, 0]
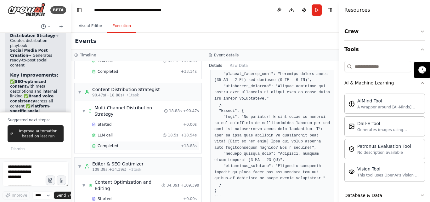
click at [108, 143] on span "Completed" at bounding box center [108, 145] width 20 height 5
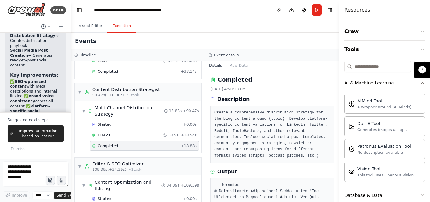
scroll to position [126, 0]
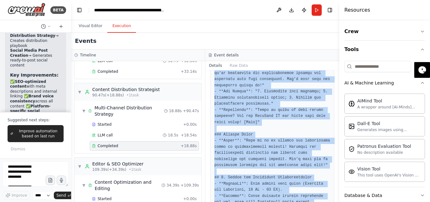
scroll to position [903, 0]
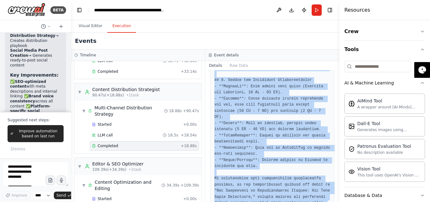
drag, startPoint x: 214, startPoint y: 90, endPoint x: 238, endPoint y: 213, distance: 124.9
click at [238, 201] on html "BETA a blog generator "# Expert Content Marketing & SEO Strategy Prompt Role & …" at bounding box center [215, 101] width 430 height 202
copy pre "```loremips # Dolorsitametc Adipiscingel Seddoeiu tem "Inc Utlaboreet do Magnaa…"
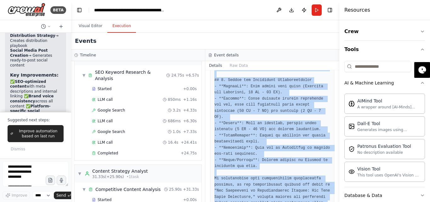
scroll to position [0, 0]
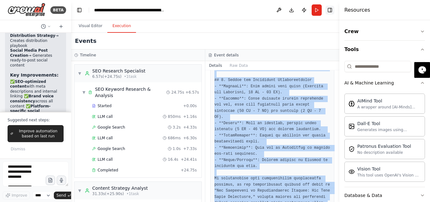
click at [333, 9] on button "Toggle Right Sidebar" at bounding box center [329, 10] width 9 height 9
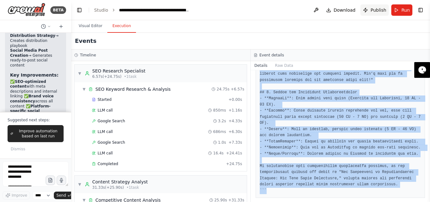
click at [376, 9] on span "Publish" at bounding box center [378, 10] width 16 height 6
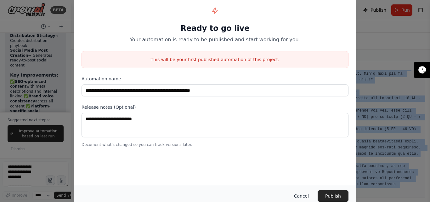
click at [304, 196] on button "Cancel" at bounding box center [301, 195] width 25 height 11
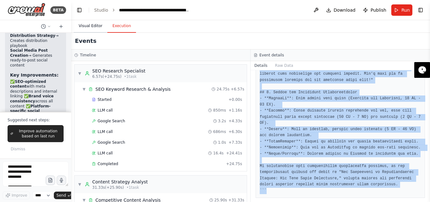
click at [84, 25] on button "Visual Editor" at bounding box center [91, 26] width 34 height 13
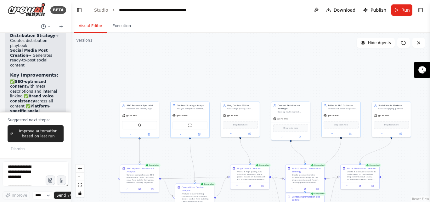
click at [409, 168] on div ".deletable-edge-delete-btn { width: 20px; height: 20px; border: 0px solid #ffff…" at bounding box center [250, 117] width 359 height 169
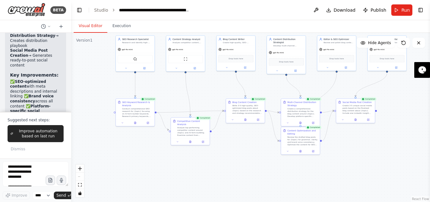
drag, startPoint x: 245, startPoint y: 79, endPoint x: 244, endPoint y: 11, distance: 68.3
click at [242, 11] on main "**********" at bounding box center [250, 101] width 359 height 202
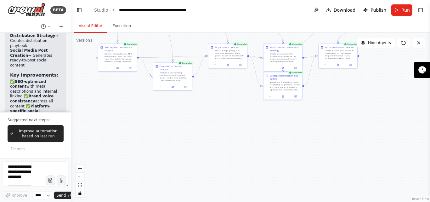
drag, startPoint x: 242, startPoint y: 176, endPoint x: 218, endPoint y: 121, distance: 59.9
click at [220, 121] on div ".deletable-edge-delete-btn { width: 20px; height: 20px; border: 0px solid #ffff…" at bounding box center [250, 117] width 359 height 169
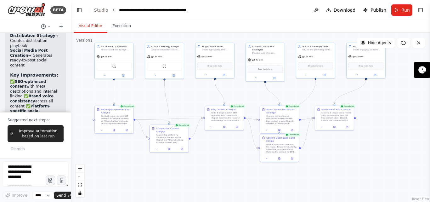
drag, startPoint x: 204, startPoint y: 111, endPoint x: 213, endPoint y: 169, distance: 58.9
click at [205, 179] on div ".deletable-edge-delete-btn { width: 20px; height: 20px; border: 0px solid #ffff…" at bounding box center [250, 117] width 359 height 169
drag, startPoint x: 284, startPoint y: 119, endPoint x: 282, endPoint y: 104, distance: 15.8
click at [282, 104] on div "Create a comprehensive distribution strategy for the blog content around {topic…" at bounding box center [279, 103] width 31 height 10
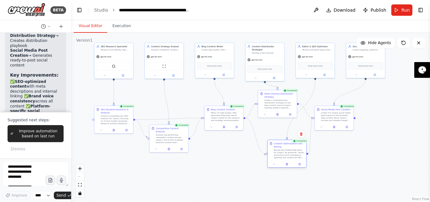
drag, startPoint x: 282, startPoint y: 153, endPoint x: 288, endPoint y: 161, distance: 10.3
click at [288, 161] on div "Content Optimization and Editing Review the drafted blog posts for {topic} for …" at bounding box center [286, 153] width 39 height 28
drag, startPoint x: 337, startPoint y: 120, endPoint x: 345, endPoint y: 120, distance: 8.2
click at [345, 120] on div "Create 3-5 unique social media posts based on the finalized blog content about …" at bounding box center [352, 116] width 31 height 10
click at [419, 8] on button "Toggle Right Sidebar" at bounding box center [420, 10] width 9 height 9
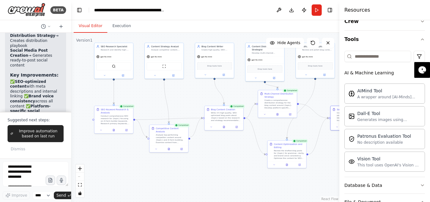
scroll to position [0, 0]
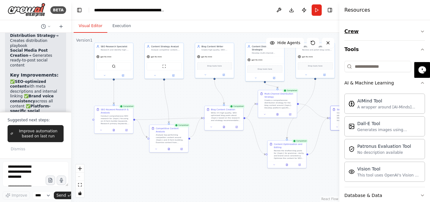
click at [362, 31] on button "Crew" at bounding box center [384, 32] width 81 height 18
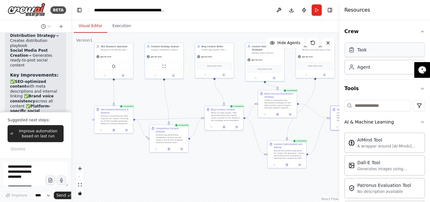
click at [363, 52] on div "Task" at bounding box center [361, 50] width 9 height 6
click at [359, 65] on div "Agent" at bounding box center [363, 67] width 13 height 6
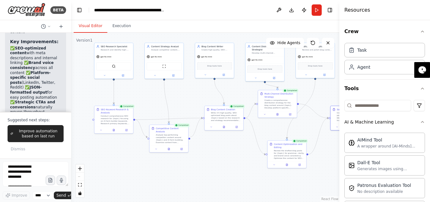
scroll to position [4032, 0]
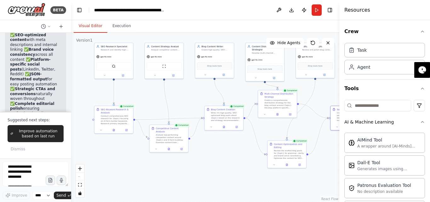
click at [225, 162] on div ".deletable-edge-delete-btn { width: 20px; height: 20px; border: 0px solid #ffff…" at bounding box center [205, 117] width 268 height 169
click at [24, 169] on textarea at bounding box center [36, 173] width 66 height 25
click at [15, 168] on textarea at bounding box center [36, 173] width 66 height 25
paste textarea "**********"
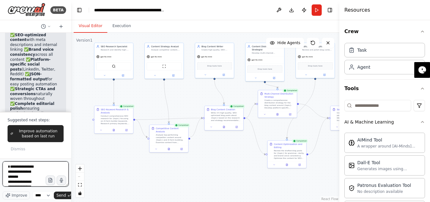
scroll to position [668, 0]
type textarea "**********"
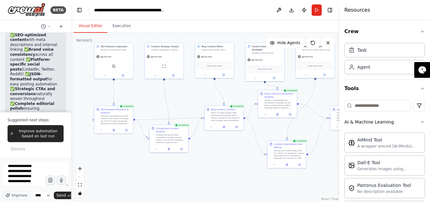
drag, startPoint x: 62, startPoint y: 194, endPoint x: 112, endPoint y: 173, distance: 54.1
click at [62, 194] on span "Send" at bounding box center [60, 195] width 9 height 5
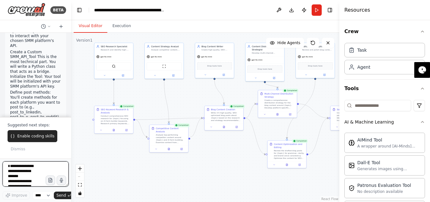
scroll to position [4434, 0]
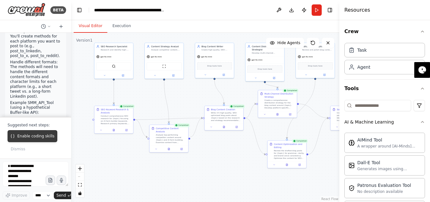
click at [35, 137] on span "Enable coding skills" at bounding box center [35, 135] width 37 height 5
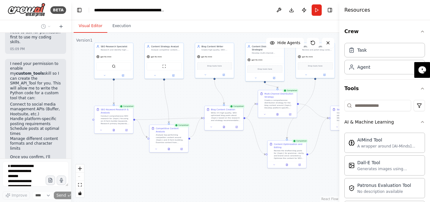
scroll to position [4581, 0]
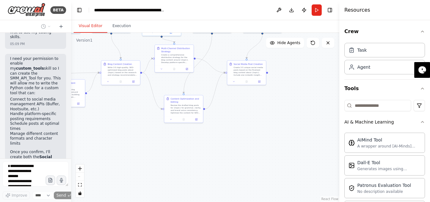
drag, startPoint x: 149, startPoint y: 177, endPoint x: 46, endPoint y: 133, distance: 112.4
click at [46, 133] on div "BETA a blog generator "# Expert Content Marketing & SEO Strategy Prompt Role & …" at bounding box center [215, 101] width 430 height 202
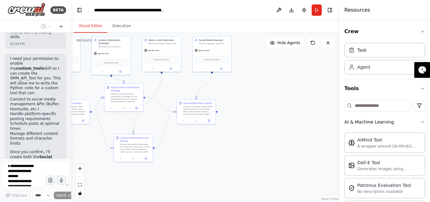
drag, startPoint x: 240, startPoint y: 145, endPoint x: 184, endPoint y: 182, distance: 66.9
click at [187, 184] on div ".deletable-edge-delete-btn { width: 20px; height: 20px; border: 0px solid #ffff…" at bounding box center [205, 117] width 268 height 169
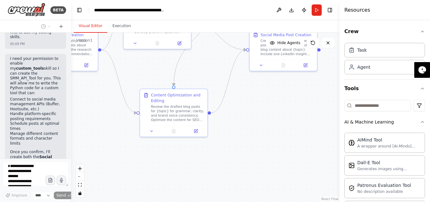
drag, startPoint x: 165, startPoint y: 126, endPoint x: 254, endPoint y: 91, distance: 95.6
click at [254, 91] on div ".deletable-edge-delete-btn { width: 20px; height: 20px; border: 0px solid #ffff…" at bounding box center [205, 117] width 268 height 169
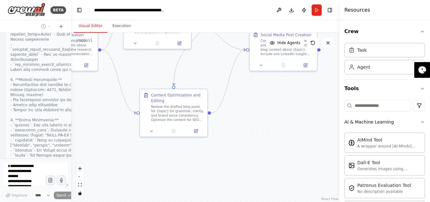
scroll to position [5008, 0]
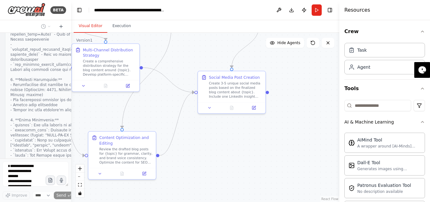
drag, startPoint x: 273, startPoint y: 123, endPoint x: 221, endPoint y: 165, distance: 67.0
click at [221, 166] on div ".deletable-edge-delete-btn { width: 20px; height: 20px; border: 0px solid #ffff…" at bounding box center [205, 117] width 268 height 169
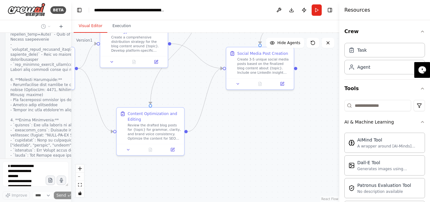
drag, startPoint x: 235, startPoint y: 134, endPoint x: 264, endPoint y: 110, distance: 37.8
click at [264, 110] on div ".deletable-edge-delete-btn { width: 20px; height: 20px; border: 0px solid #ffff…" at bounding box center [205, 117] width 268 height 169
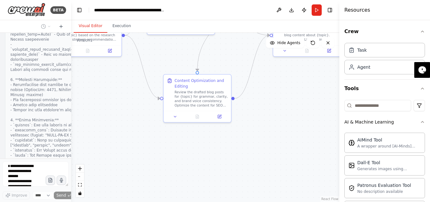
drag, startPoint x: 206, startPoint y: 145, endPoint x: 253, endPoint y: 112, distance: 57.4
click at [253, 112] on div ".deletable-edge-delete-btn { width: 20px; height: 20px; border: 0px solid #ffff…" at bounding box center [205, 117] width 268 height 169
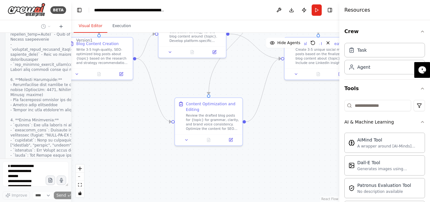
drag, startPoint x: 80, startPoint y: 59, endPoint x: 91, endPoint y: 82, distance: 25.1
click at [91, 82] on div ".deletable-edge-delete-btn { width: 20px; height: 20px; border: 0px solid #ffff…" at bounding box center [205, 117] width 268 height 169
click at [76, 73] on icon at bounding box center [76, 72] width 4 height 4
drag, startPoint x: 78, startPoint y: 77, endPoint x: 310, endPoint y: 105, distance: 233.4
click at [313, 129] on div ".deletable-edge-delete-btn { width: 20px; height: 20px; border: 0px solid #ffff…" at bounding box center [205, 117] width 268 height 169
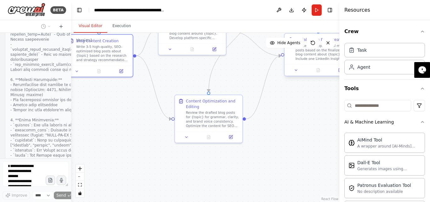
click at [309, 61] on div "Social Media Post Creation Create 3-5 unique social media posts based on the fi…" at bounding box center [317, 49] width 67 height 31
click at [106, 108] on div ".deletable-edge-delete-btn { width: 20px; height: 20px; border: 0px solid #ffff…" at bounding box center [205, 117] width 268 height 169
click at [306, 128] on div ".deletable-edge-delete-btn { width: 20px; height: 20px; border: 0px solid #ffff…" at bounding box center [205, 117] width 268 height 169
drag, startPoint x: 307, startPoint y: 72, endPoint x: 290, endPoint y: 103, distance: 35.3
click at [290, 103] on div ".deletable-edge-delete-btn { width: 20px; height: 20px; border: 0px solid #ffff…" at bounding box center [205, 117] width 268 height 169
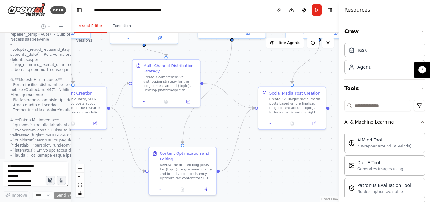
drag, startPoint x: 290, startPoint y: 119, endPoint x: 263, endPoint y: 171, distance: 58.8
click at [263, 171] on div ".deletable-edge-delete-btn { width: 20px; height: 20px; border: 0px solid #ffff…" at bounding box center [205, 117] width 268 height 169
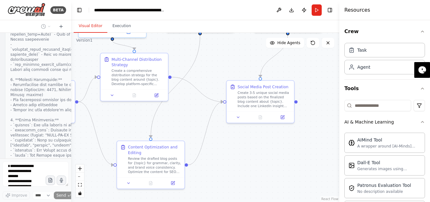
drag, startPoint x: 328, startPoint y: 111, endPoint x: 297, endPoint y: 100, distance: 32.6
click at [297, 100] on div ".deletable-edge-delete-btn { width: 20px; height: 20px; border: 0px solid #ffff…" at bounding box center [205, 117] width 268 height 169
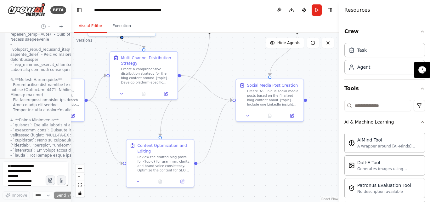
drag, startPoint x: 297, startPoint y: 101, endPoint x: 307, endPoint y: 103, distance: 9.6
click at [307, 103] on div ".deletable-edge-delete-btn { width: 20px; height: 20px; border: 0px solid #ffff…" at bounding box center [205, 117] width 268 height 169
click at [87, 103] on div ".deletable-edge-delete-btn { width: 20px; height: 20px; border: 0px solid #ffff…" at bounding box center [205, 117] width 268 height 169
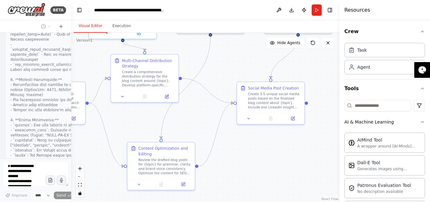
click at [87, 104] on div ".deletable-edge-delete-btn { width: 20px; height: 20px; border: 0px solid #ffff…" at bounding box center [205, 117] width 268 height 169
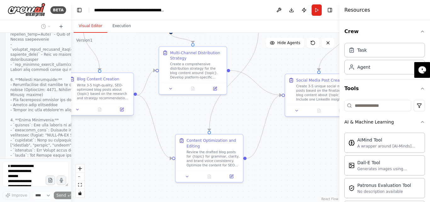
drag, startPoint x: 87, startPoint y: 104, endPoint x: 135, endPoint y: 95, distance: 48.3
click at [135, 95] on div ".deletable-edge-delete-btn { width: 20px; height: 20px; border: 0px solid #ffff…" at bounding box center [205, 117] width 268 height 169
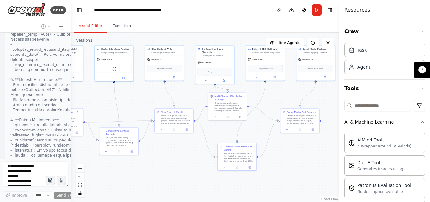
drag, startPoint x: 278, startPoint y: 148, endPoint x: 258, endPoint y: 139, distance: 21.9
click at [304, 173] on div ".deletable-edge-delete-btn { width: 20px; height: 20px; border: 0px solid #ffff…" at bounding box center [205, 117] width 268 height 169
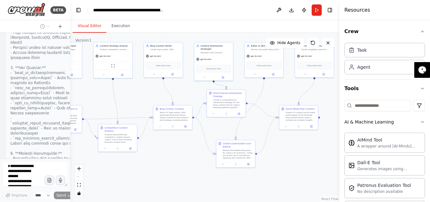
scroll to position [5077, 0]
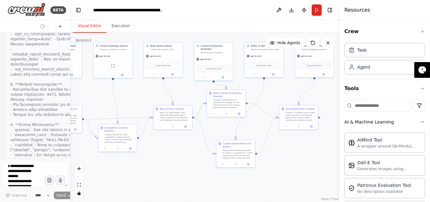
drag, startPoint x: 70, startPoint y: 55, endPoint x: 5, endPoint y: 49, distance: 65.4
click at [0, 49] on div "BETA a blog generator "# Expert Content Marketing & SEO Strategy Prompt Role & …" at bounding box center [35, 101] width 70 height 202
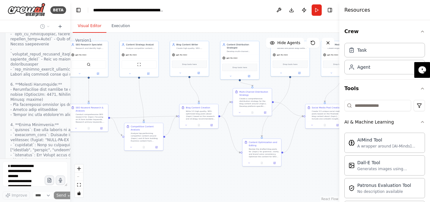
drag, startPoint x: 121, startPoint y: 81, endPoint x: 147, endPoint y: 80, distance: 26.2
click at [147, 80] on div ".deletable-edge-delete-btn { width: 20px; height: 20px; border: 0px solid #ffff…" at bounding box center [204, 117] width 269 height 169
click at [354, 7] on h4 "Resources" at bounding box center [357, 10] width 26 height 8
click at [332, 9] on button "Toggle Right Sidebar" at bounding box center [329, 10] width 9 height 9
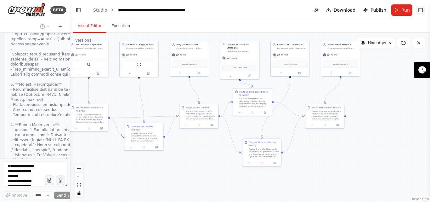
click at [419, 9] on button "Toggle Right Sidebar" at bounding box center [420, 10] width 9 height 9
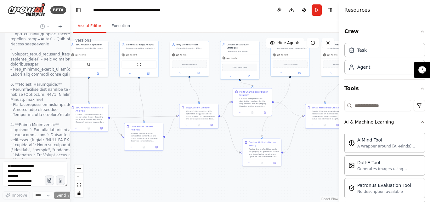
click at [364, 6] on h4 "Resources" at bounding box center [357, 10] width 26 height 8
click at [358, 11] on h4 "Resources" at bounding box center [357, 10] width 26 height 8
drag, startPoint x: 223, startPoint y: 7, endPoint x: 236, endPoint y: 3, distance: 14.2
click at [225, 7] on header "**********" at bounding box center [204, 10] width 269 height 20
click at [280, 11] on button at bounding box center [279, 9] width 10 height 11
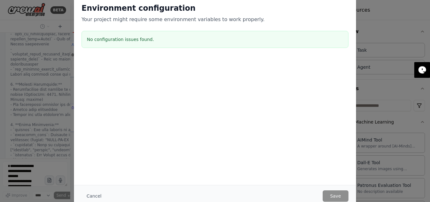
click at [76, 9] on div "Environment configuration Your project might require some environment variables…" at bounding box center [215, 27] width 282 height 62
drag, startPoint x: 86, startPoint y: 197, endPoint x: 116, endPoint y: 179, distance: 35.1
click at [86, 197] on button "Cancel" at bounding box center [94, 195] width 25 height 11
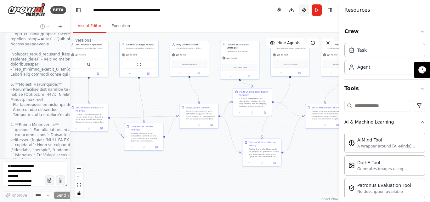
click at [304, 10] on button "Publish" at bounding box center [304, 9] width 10 height 11
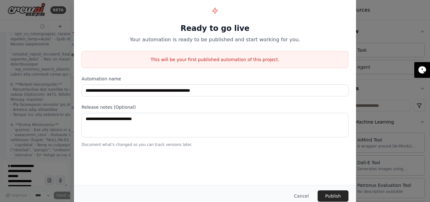
drag, startPoint x: 301, startPoint y: 198, endPoint x: 304, endPoint y: 192, distance: 6.5
click at [301, 197] on button "Cancel" at bounding box center [301, 195] width 25 height 11
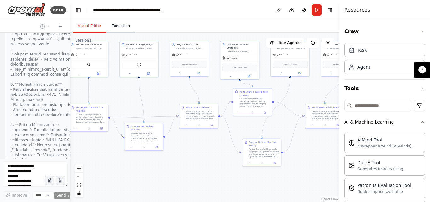
scroll to position [5163, 0]
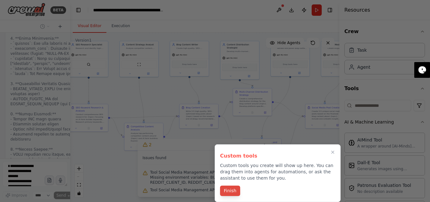
click at [234, 187] on button "Finish" at bounding box center [230, 190] width 20 height 10
